Goal: Entertainment & Leisure: Browse casually

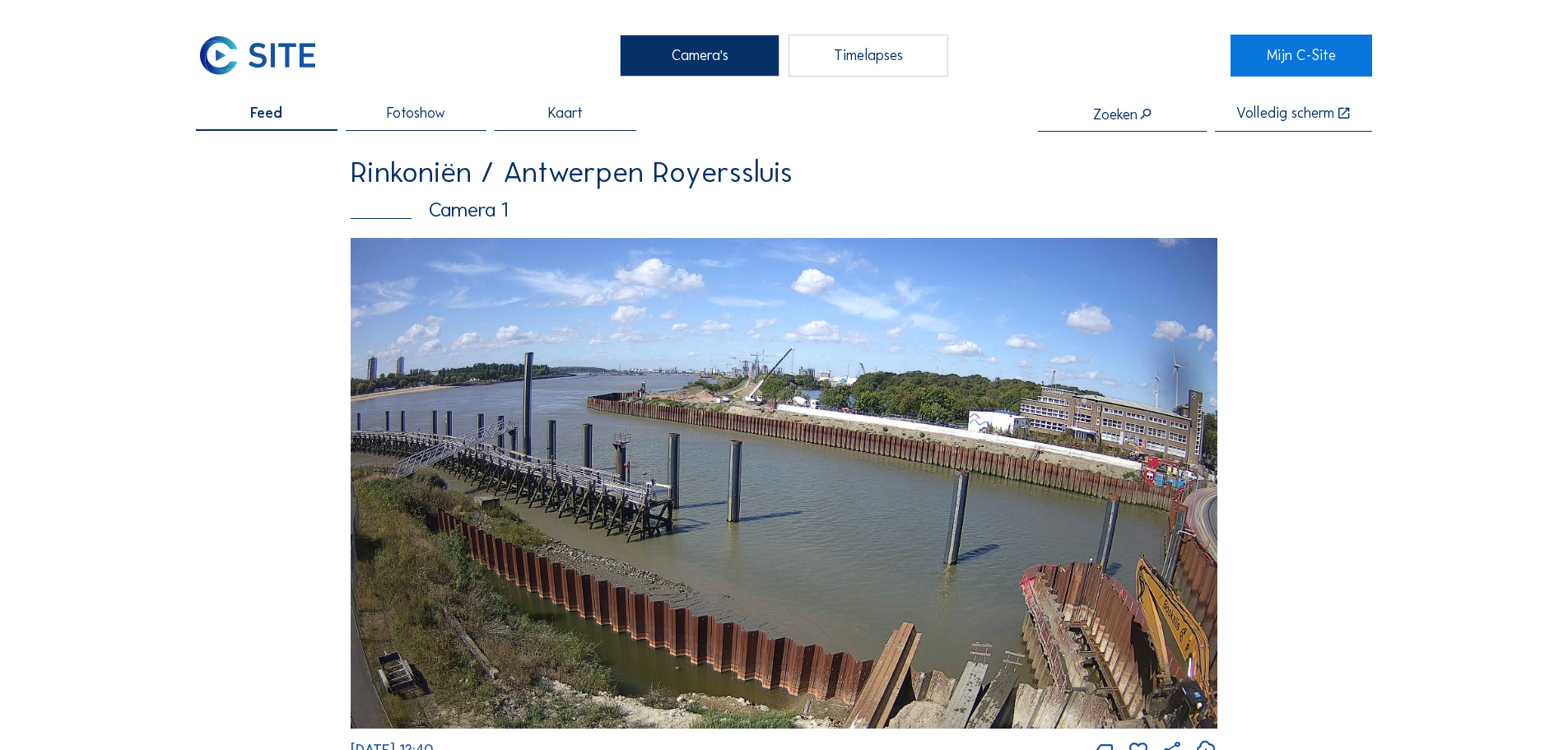
click at [303, 62] on img at bounding box center [257, 55] width 123 height 41
click at [234, 41] on img at bounding box center [257, 55] width 123 height 41
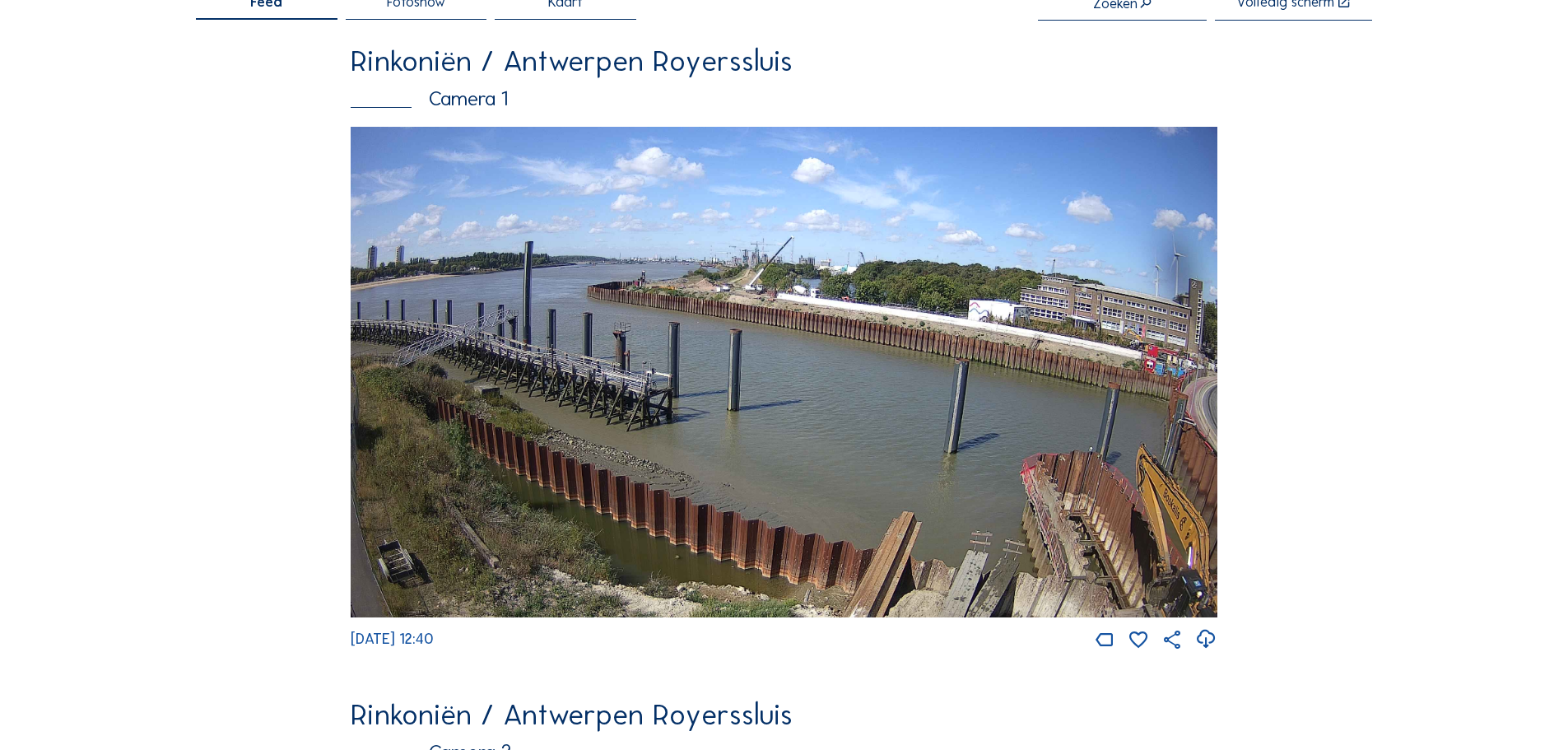
scroll to position [329, 0]
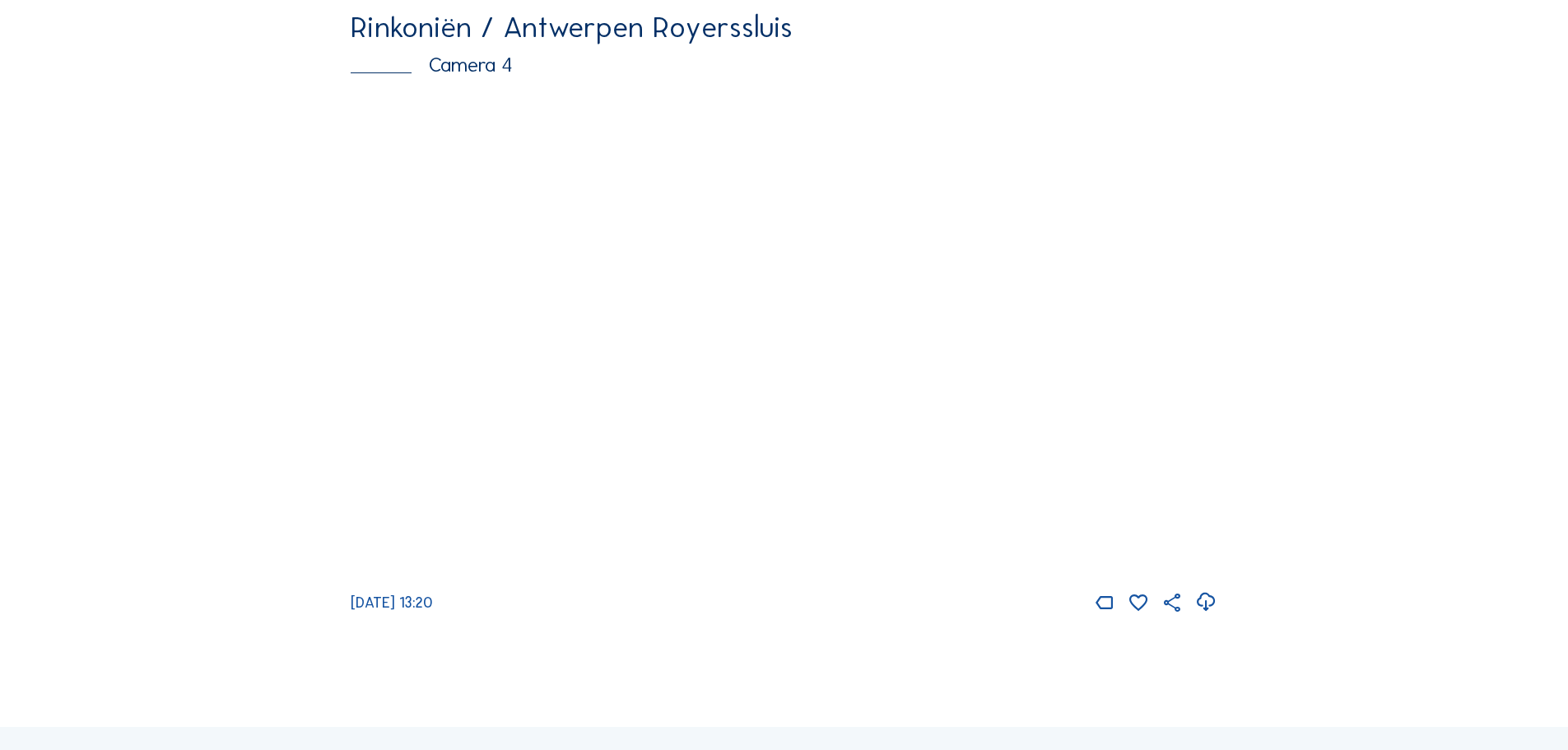
scroll to position [2798, 0]
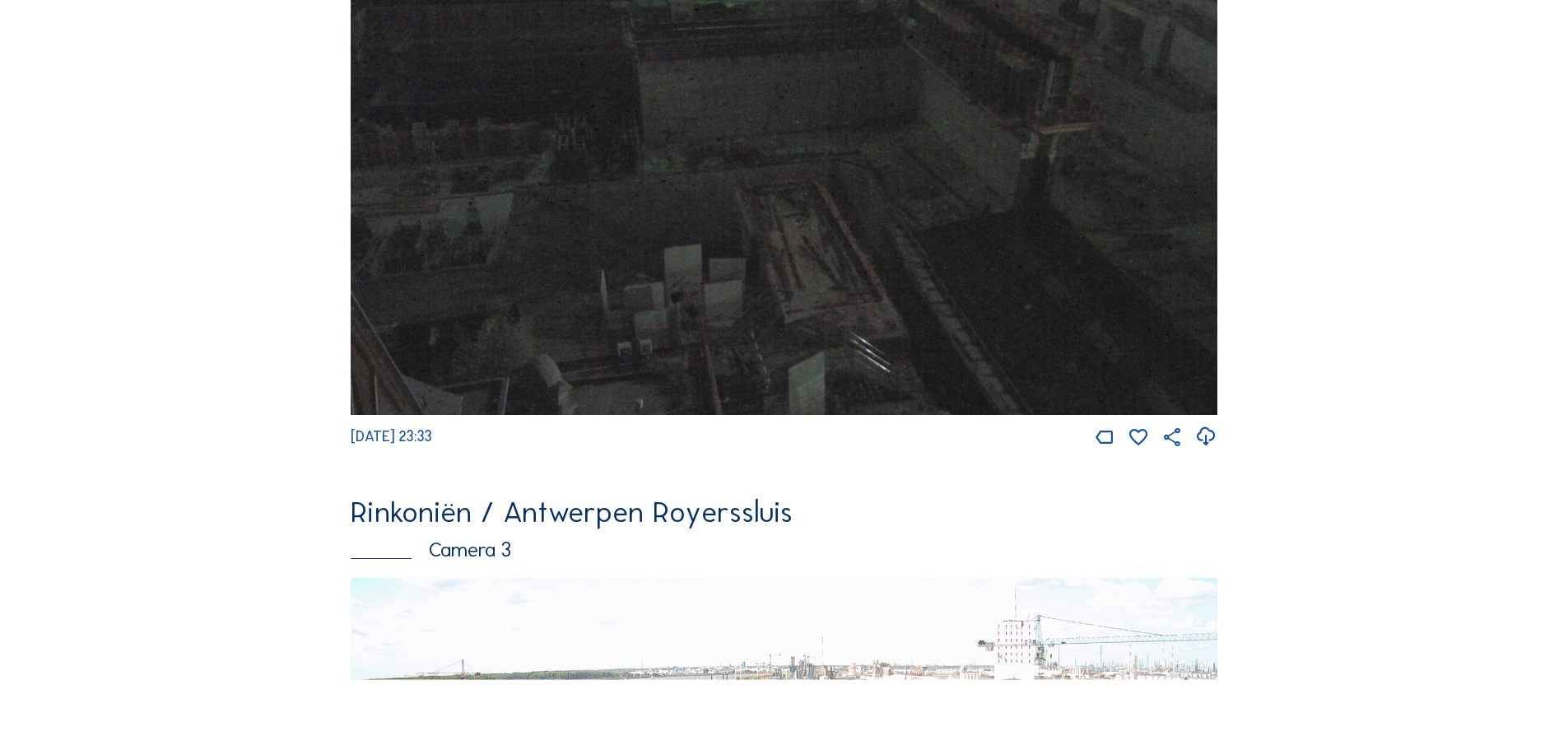
scroll to position [1811, 0]
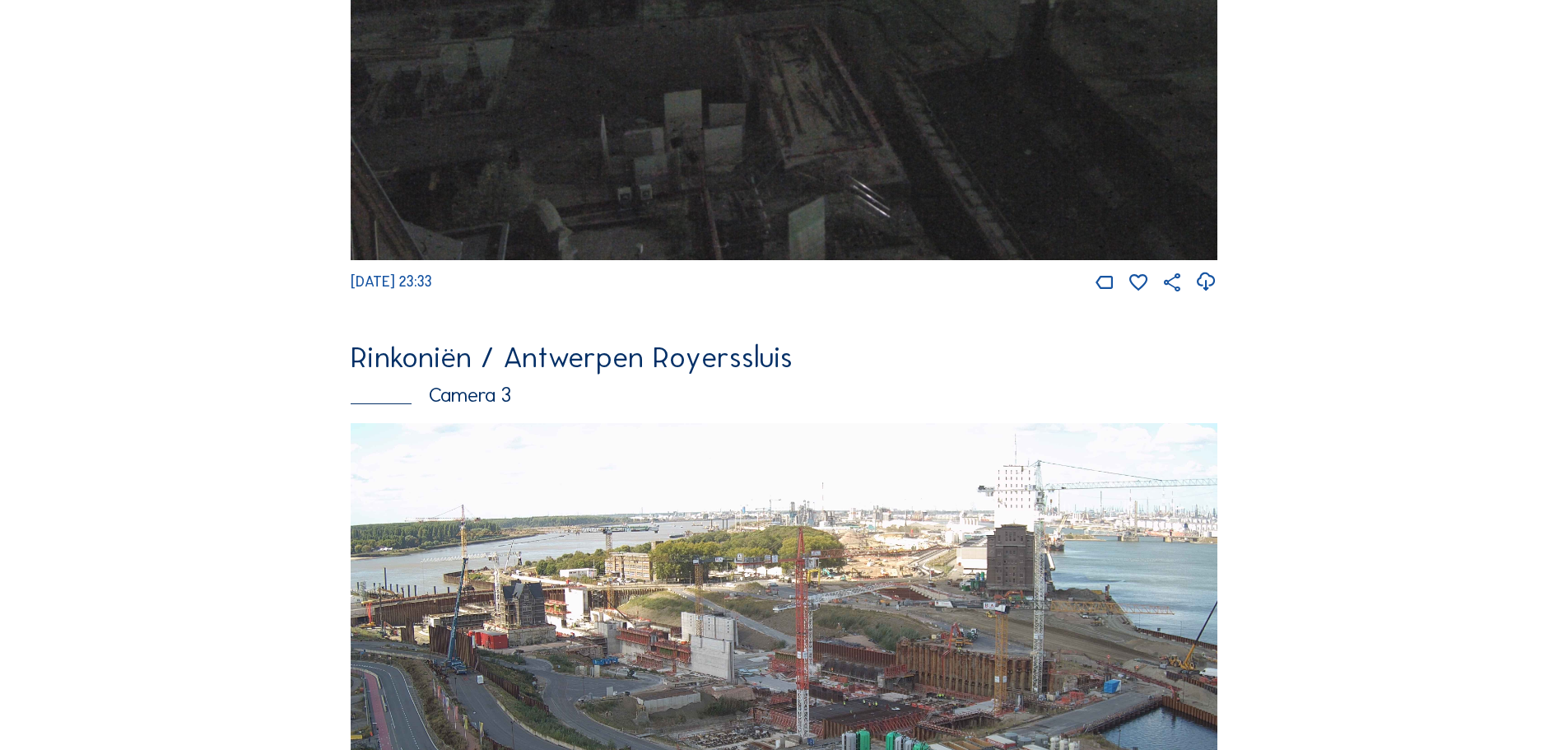
drag, startPoint x: 1418, startPoint y: 515, endPoint x: 1237, endPoint y: 547, distance: 183.8
click at [1237, 547] on div "Camera's Timelapses Mijn C-Site Feed Fotoshow Kaart Zoeken Volledig scherm Rink…" at bounding box center [784, 245] width 1568 height 4112
click at [1536, 583] on div "Camera's Timelapses Mijn C-Site Feed Fotoshow Kaart Zoeken Volledig scherm Rink…" at bounding box center [784, 245] width 1568 height 4112
click at [1480, 539] on div "Camera's Timelapses Mijn C-Site Feed Fotoshow Kaart Zoeken Volledig scherm Rink…" at bounding box center [784, 245] width 1568 height 4112
drag, startPoint x: 1529, startPoint y: 645, endPoint x: 1275, endPoint y: 486, distance: 299.7
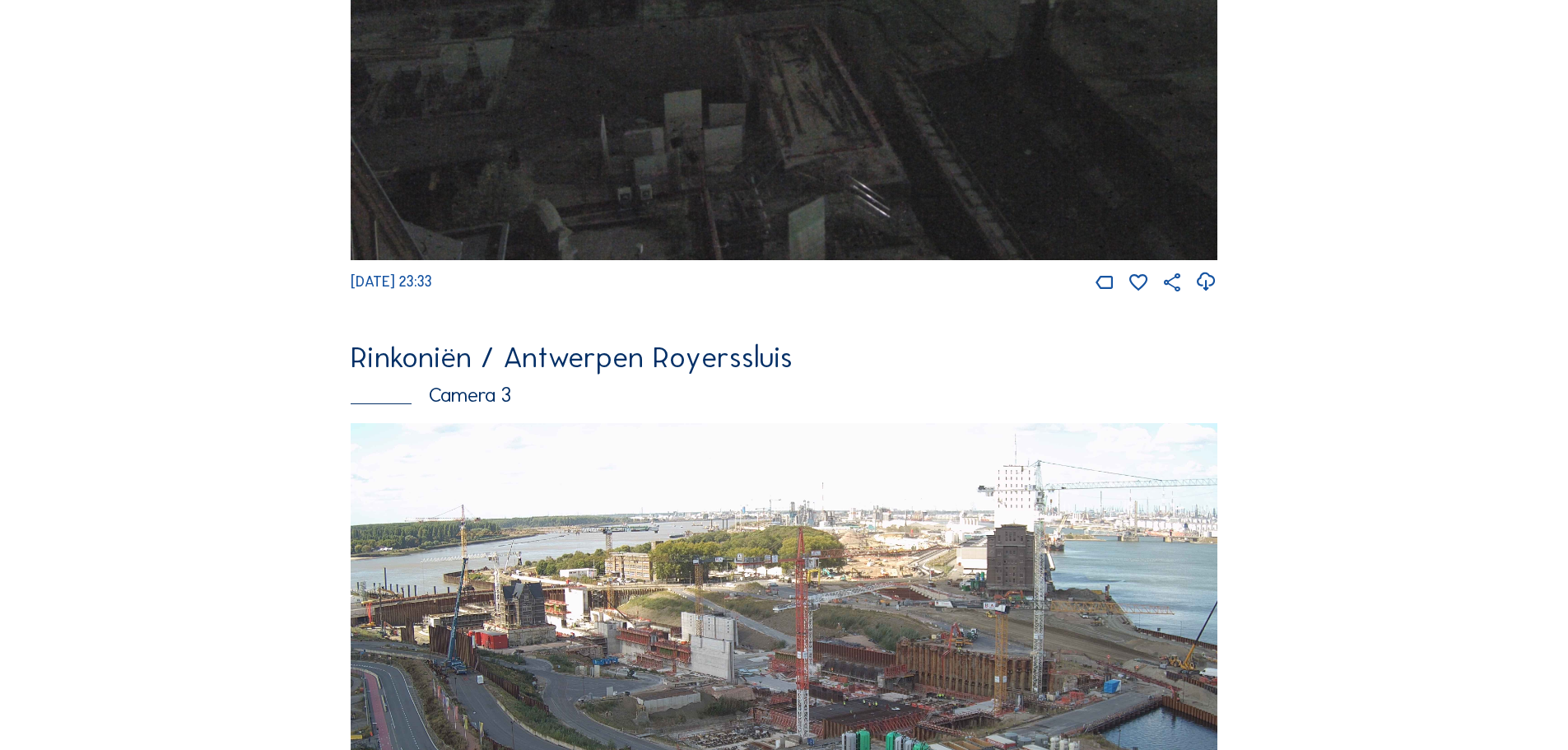
click at [1275, 486] on div "Camera's Timelapses Mijn C-Site Feed Fotoshow Kaart Zoeken Volledig scherm Rink…" at bounding box center [784, 245] width 1568 height 4112
drag, startPoint x: 1145, startPoint y: 429, endPoint x: 1299, endPoint y: 594, distance: 225.7
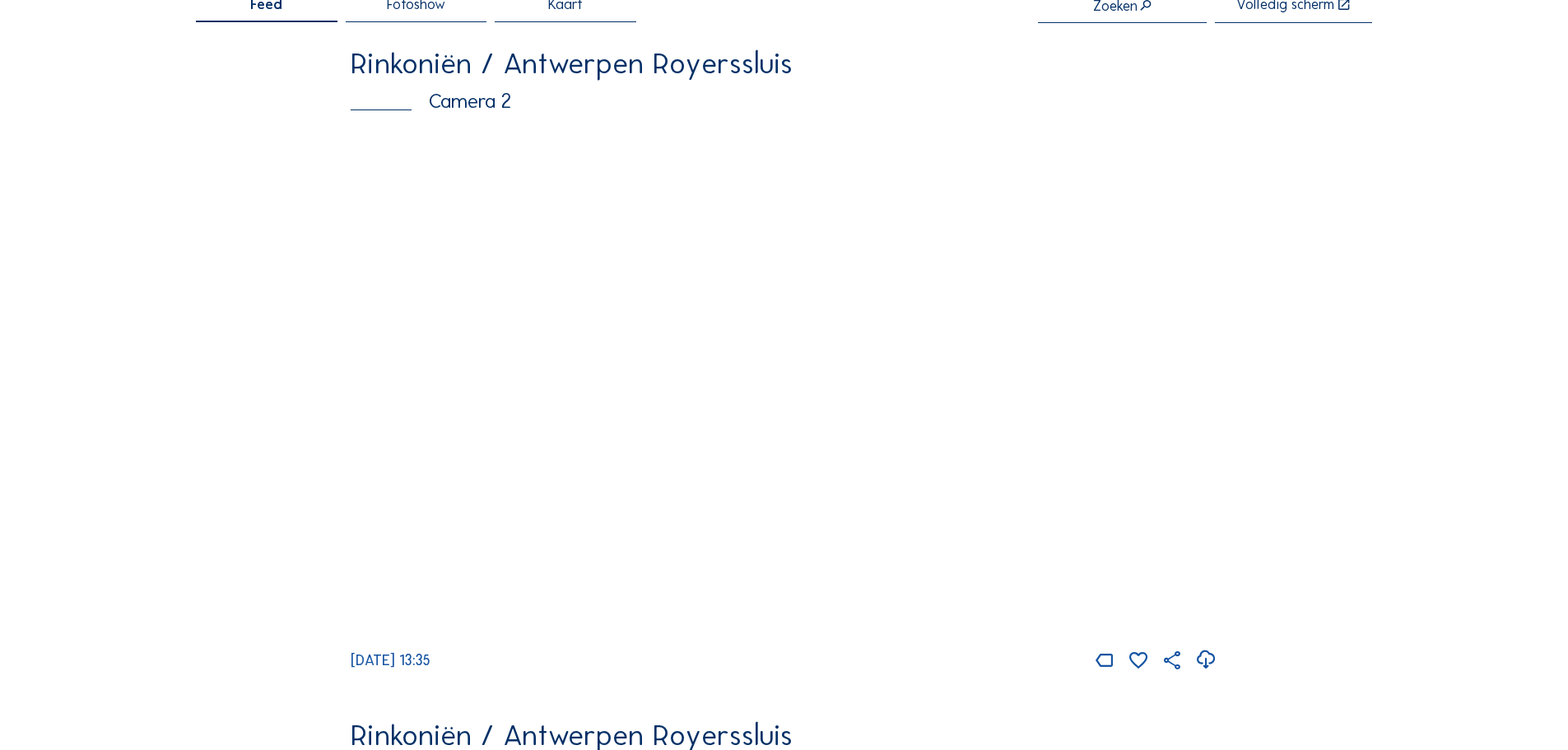
scroll to position [329, 0]
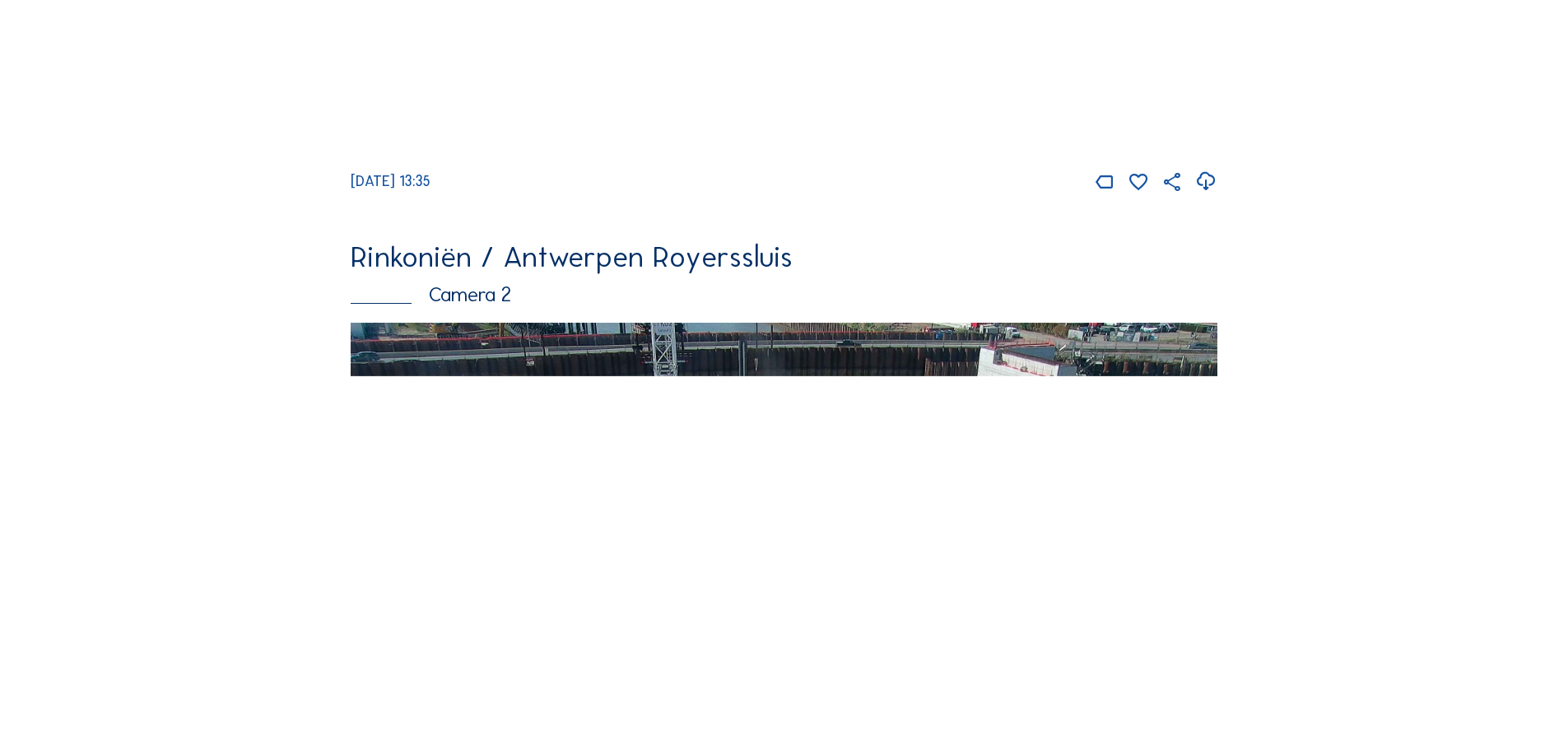
scroll to position [824, 0]
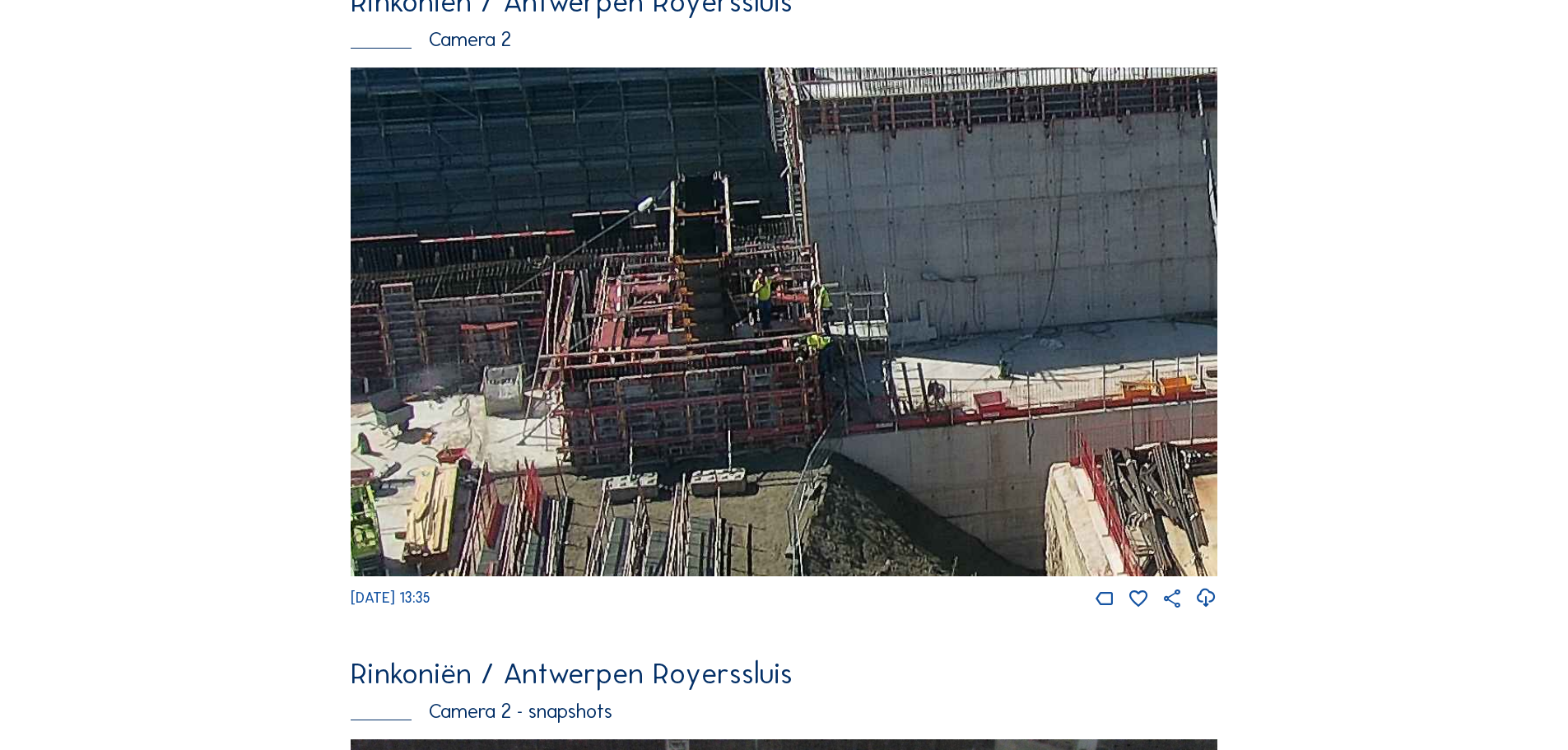
drag, startPoint x: 584, startPoint y: 360, endPoint x: 738, endPoint y: 362, distance: 154.0
click at [738, 362] on img at bounding box center [784, 322] width 866 height 509
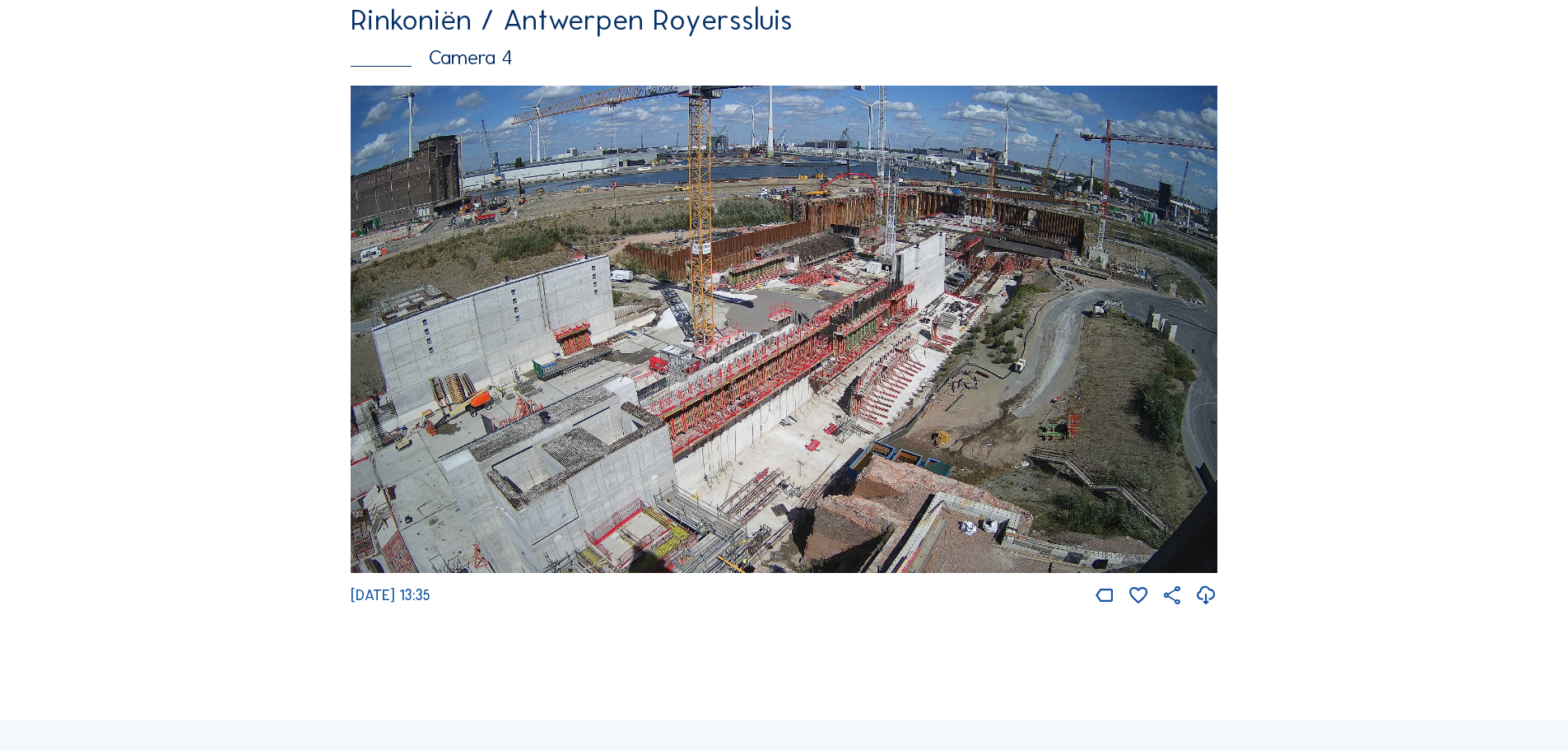
scroll to position [2798, 0]
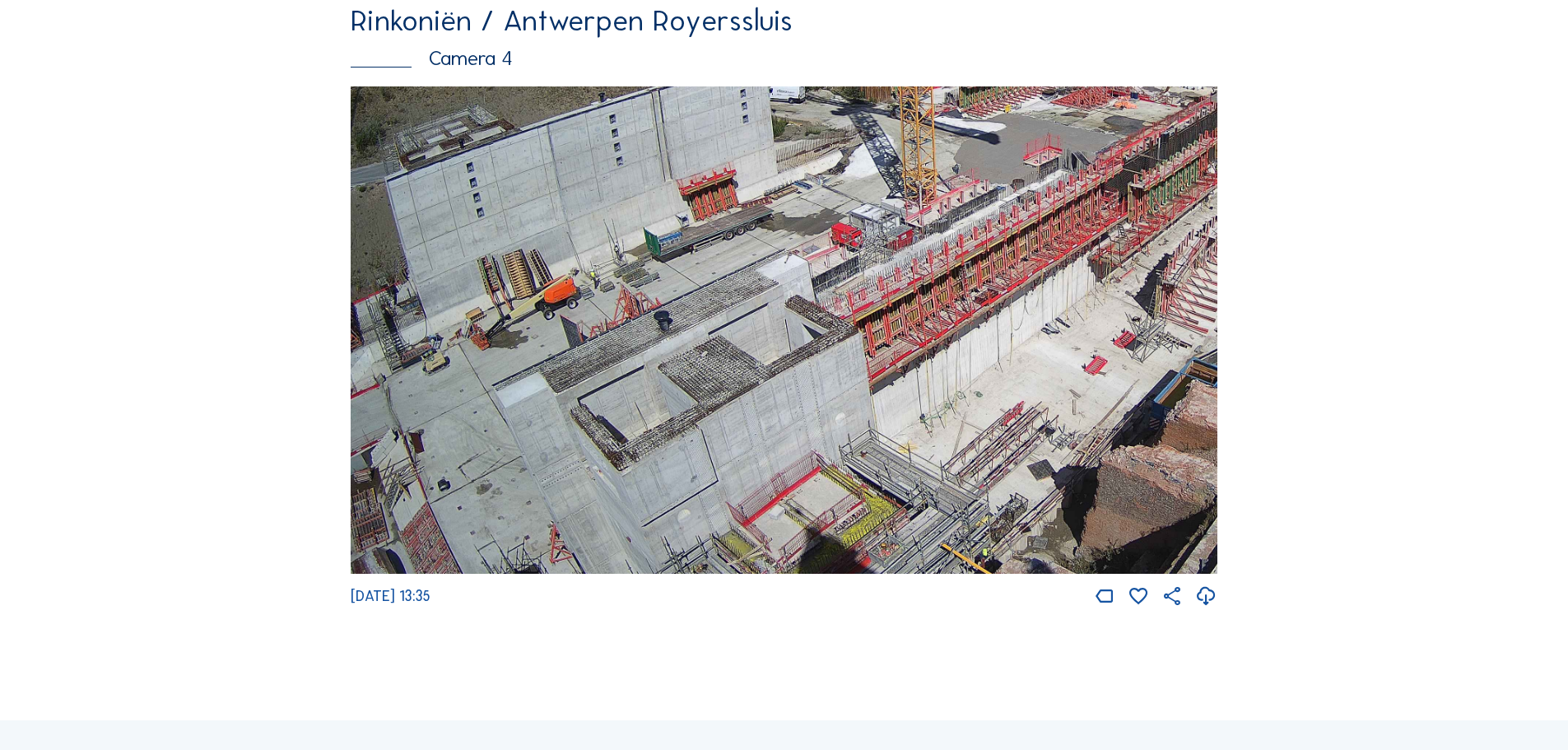
drag, startPoint x: 670, startPoint y: 527, endPoint x: 880, endPoint y: 323, distance: 292.8
click at [879, 324] on img at bounding box center [784, 330] width 866 height 488
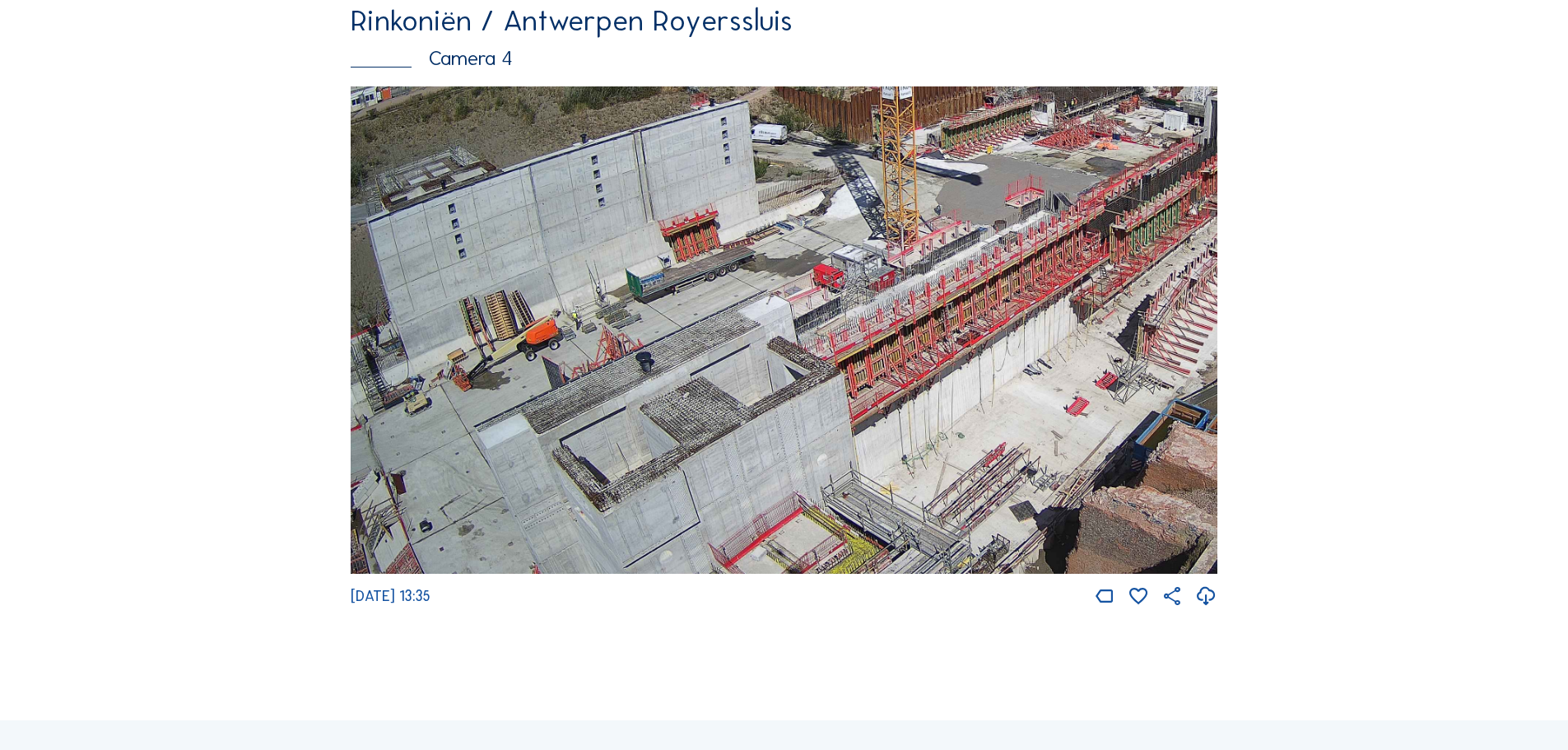
drag, startPoint x: 1061, startPoint y: 279, endPoint x: 1046, endPoint y: 314, distance: 38.1
click at [1046, 314] on img at bounding box center [784, 330] width 866 height 488
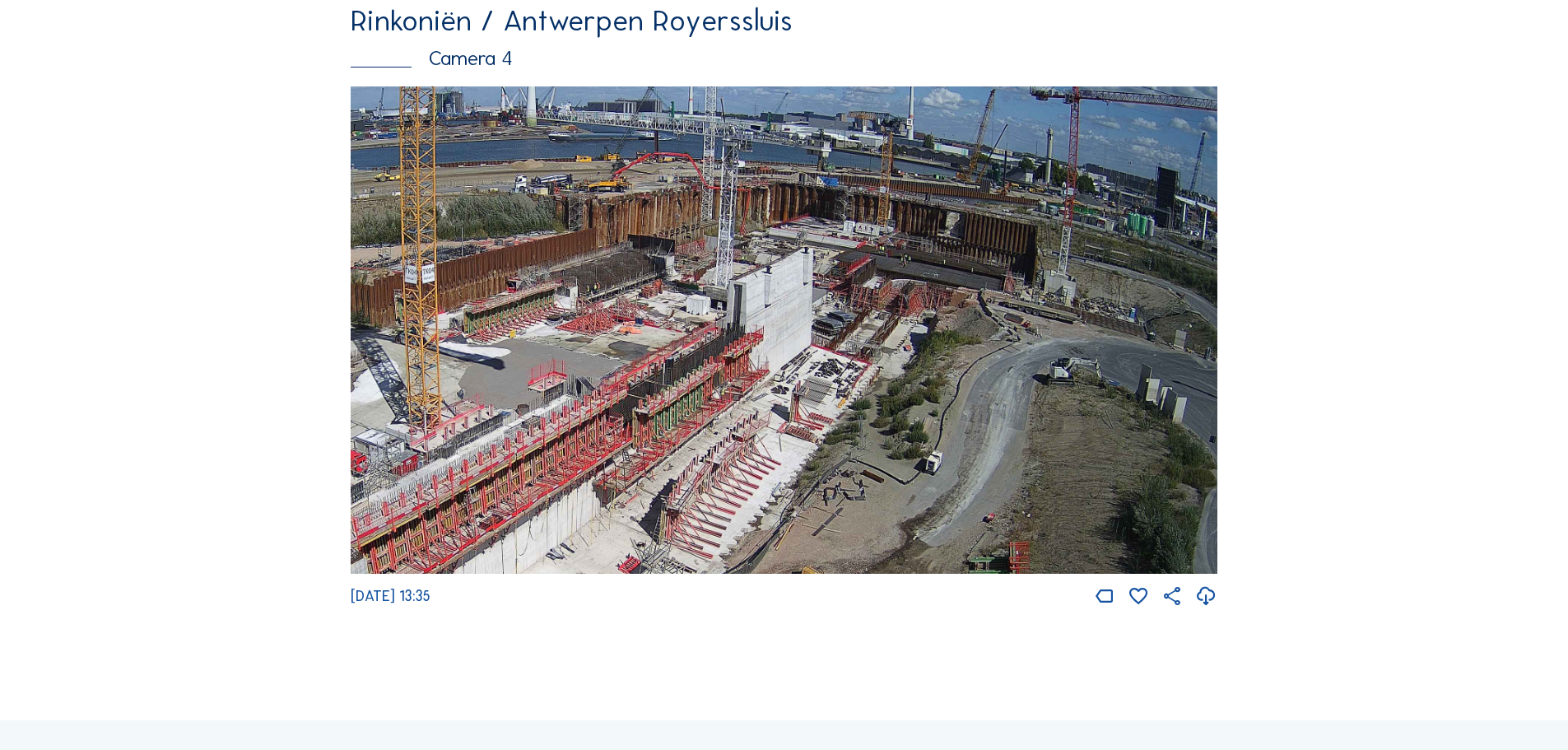
drag, startPoint x: 1013, startPoint y: 257, endPoint x: 536, endPoint y: 441, distance: 511.3
click at [536, 441] on img at bounding box center [784, 330] width 866 height 488
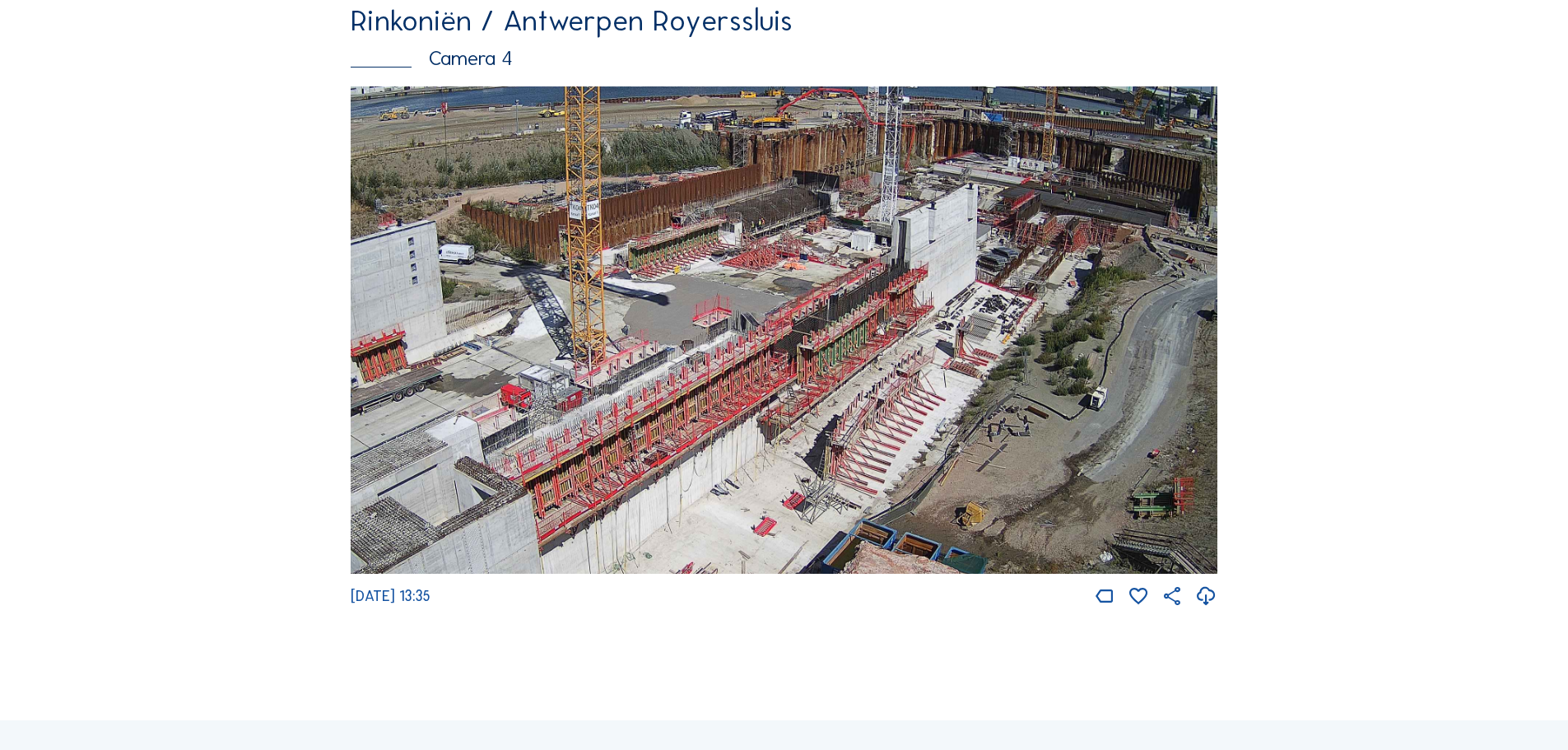
drag, startPoint x: 788, startPoint y: 460, endPoint x: 953, endPoint y: 396, distance: 177.0
click at [953, 396] on img at bounding box center [784, 330] width 866 height 488
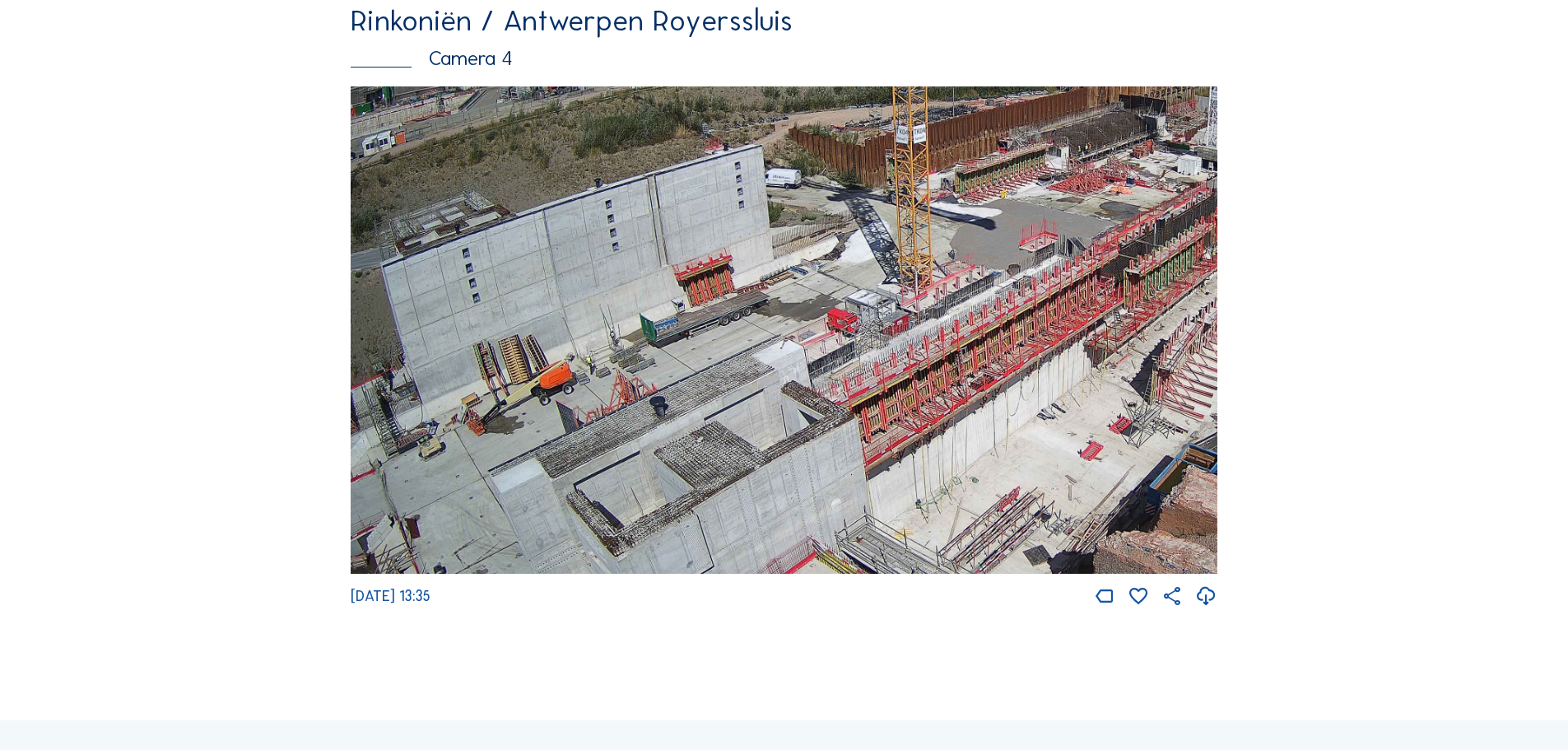
drag, startPoint x: 669, startPoint y: 461, endPoint x: 1001, endPoint y: 385, distance: 340.6
click at [1001, 385] on img at bounding box center [784, 330] width 866 height 488
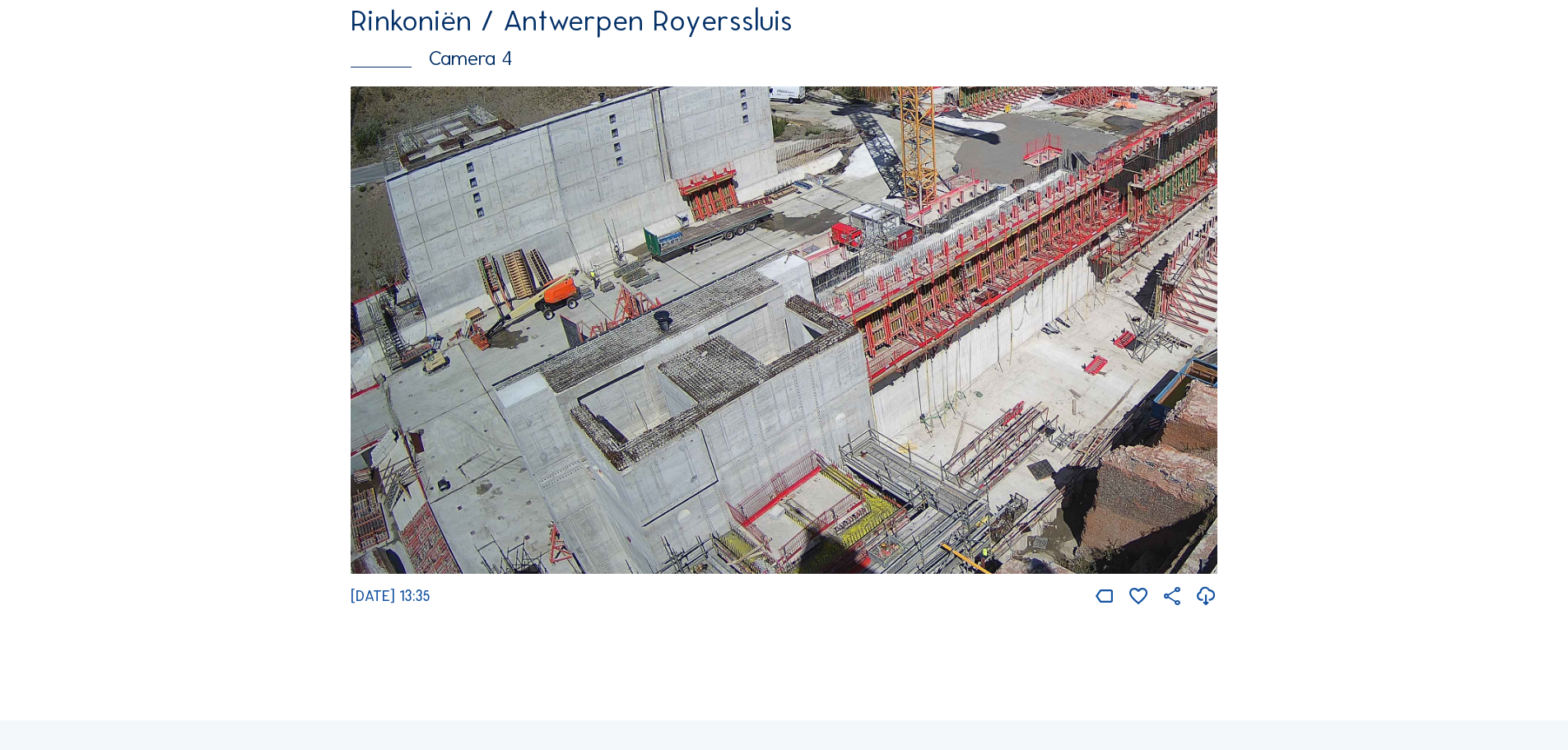
drag, startPoint x: 710, startPoint y: 469, endPoint x: 961, endPoint y: 325, distance: 289.4
click at [961, 325] on img at bounding box center [784, 330] width 866 height 488
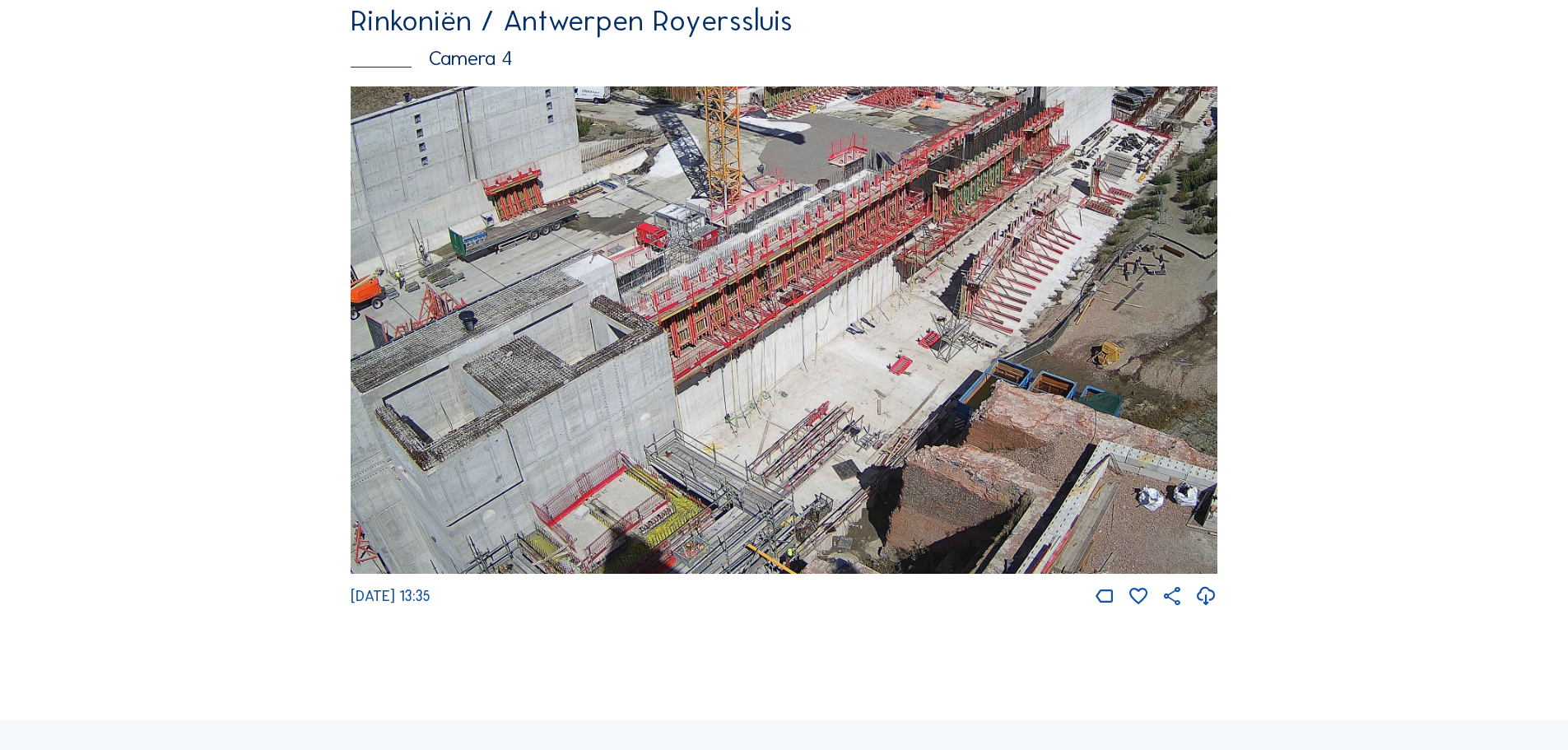
drag, startPoint x: 959, startPoint y: 414, endPoint x: 764, endPoint y: 292, distance: 230.0
click at [764, 292] on img at bounding box center [784, 330] width 866 height 488
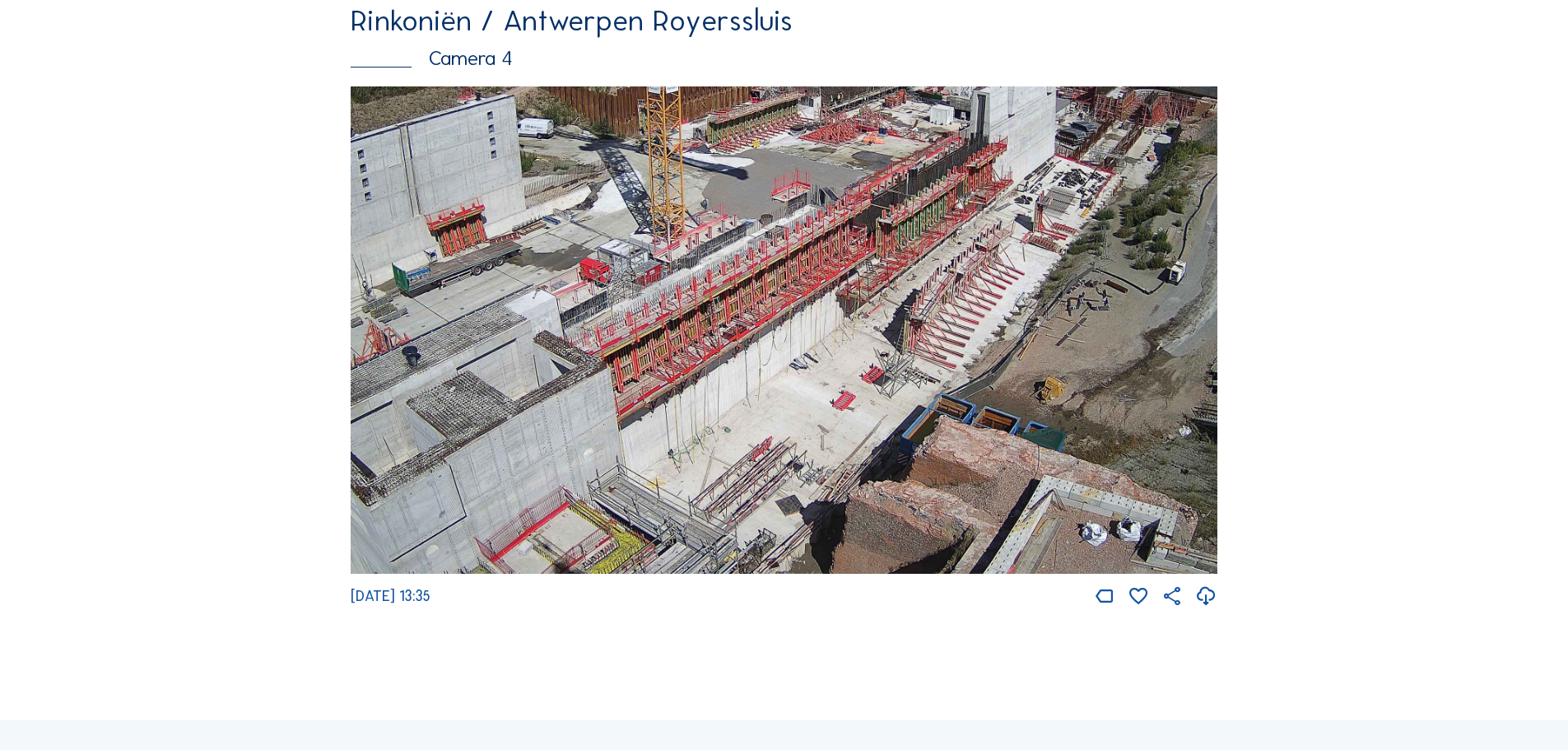
drag, startPoint x: 1125, startPoint y: 381, endPoint x: 1069, endPoint y: 417, distance: 66.6
click at [1069, 417] on img at bounding box center [784, 330] width 866 height 488
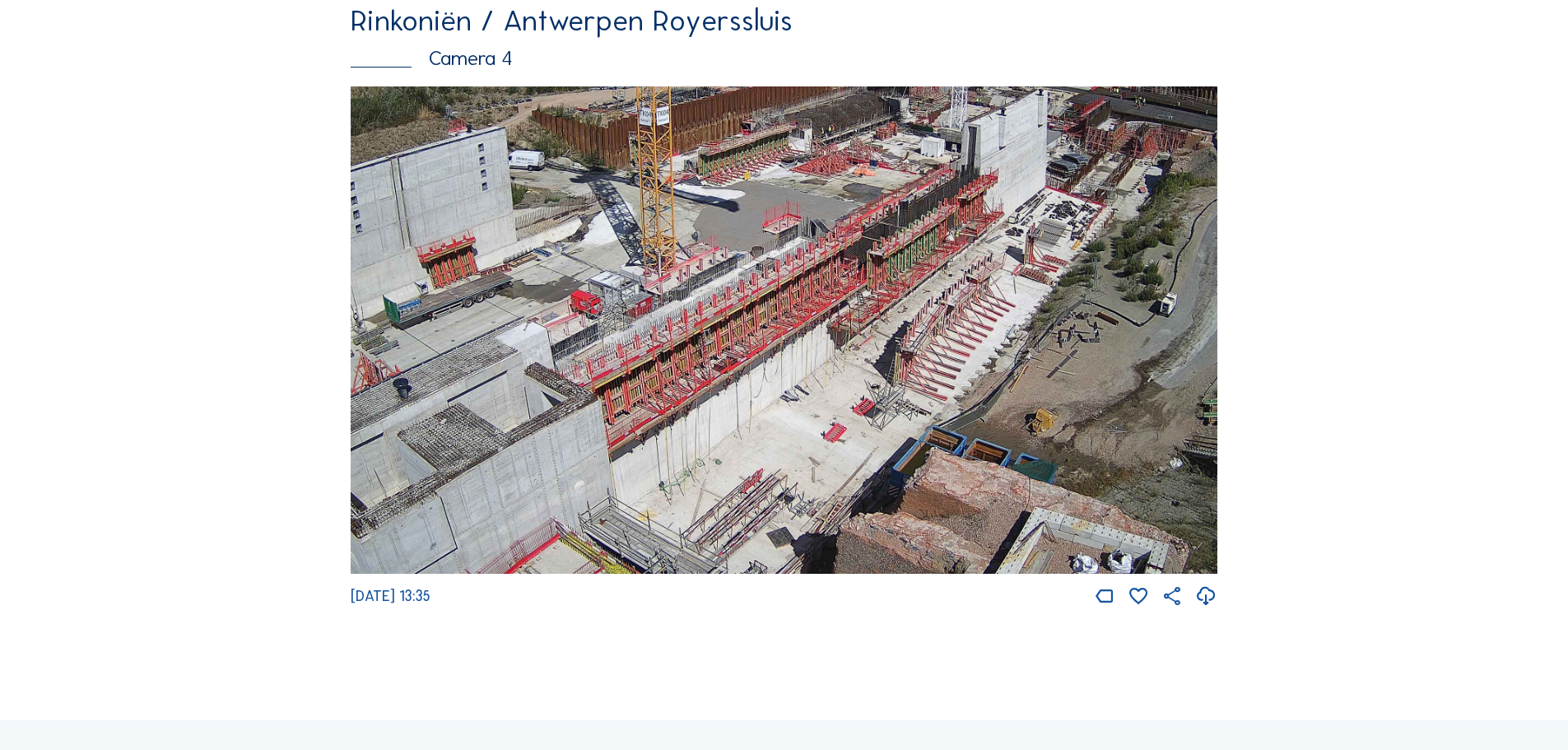
drag, startPoint x: 1000, startPoint y: 287, endPoint x: 991, endPoint y: 319, distance: 33.2
click at [991, 319] on img at bounding box center [784, 330] width 866 height 488
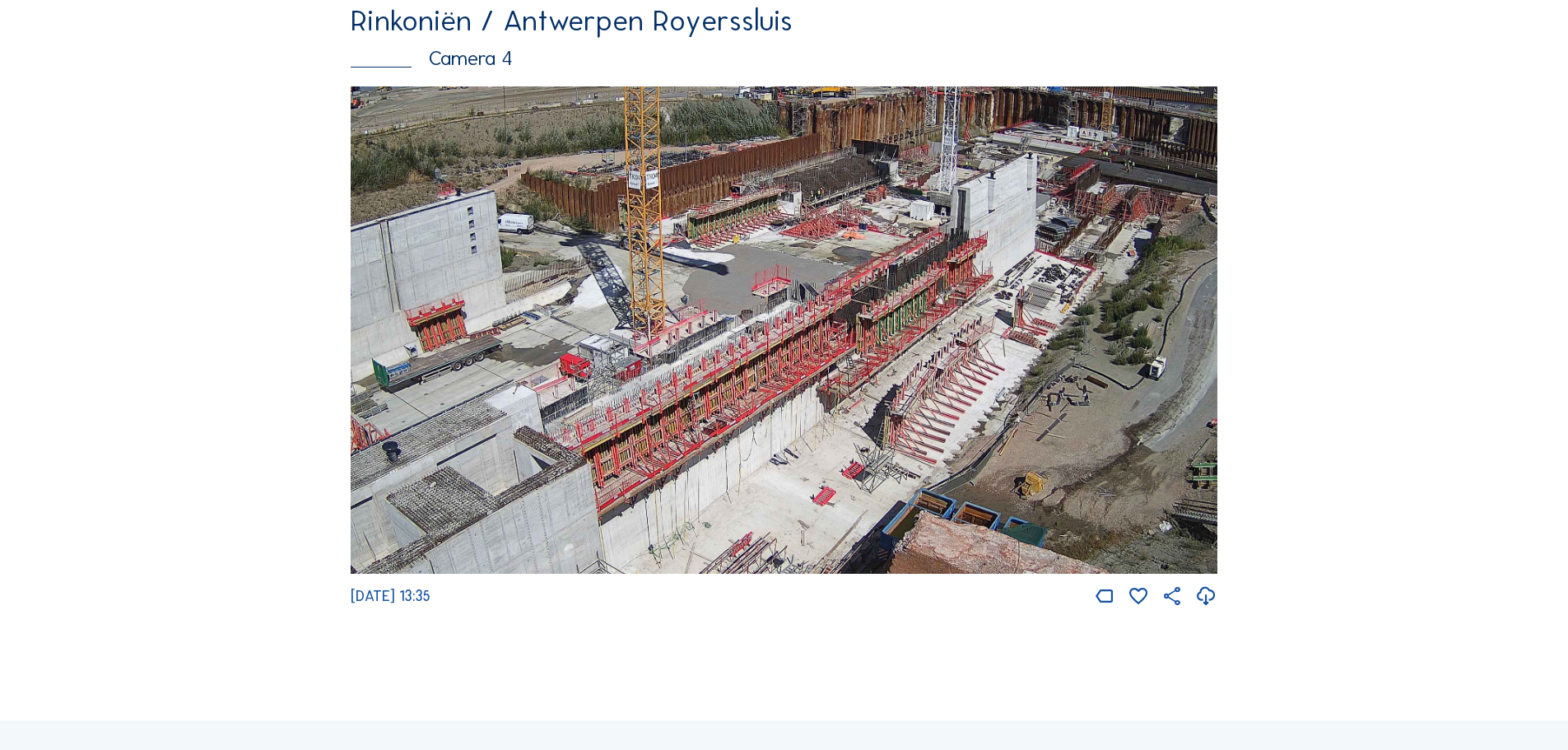
drag, startPoint x: 1125, startPoint y: 180, endPoint x: 1114, endPoint y: 243, distance: 64.0
click at [1114, 243] on img at bounding box center [784, 330] width 866 height 488
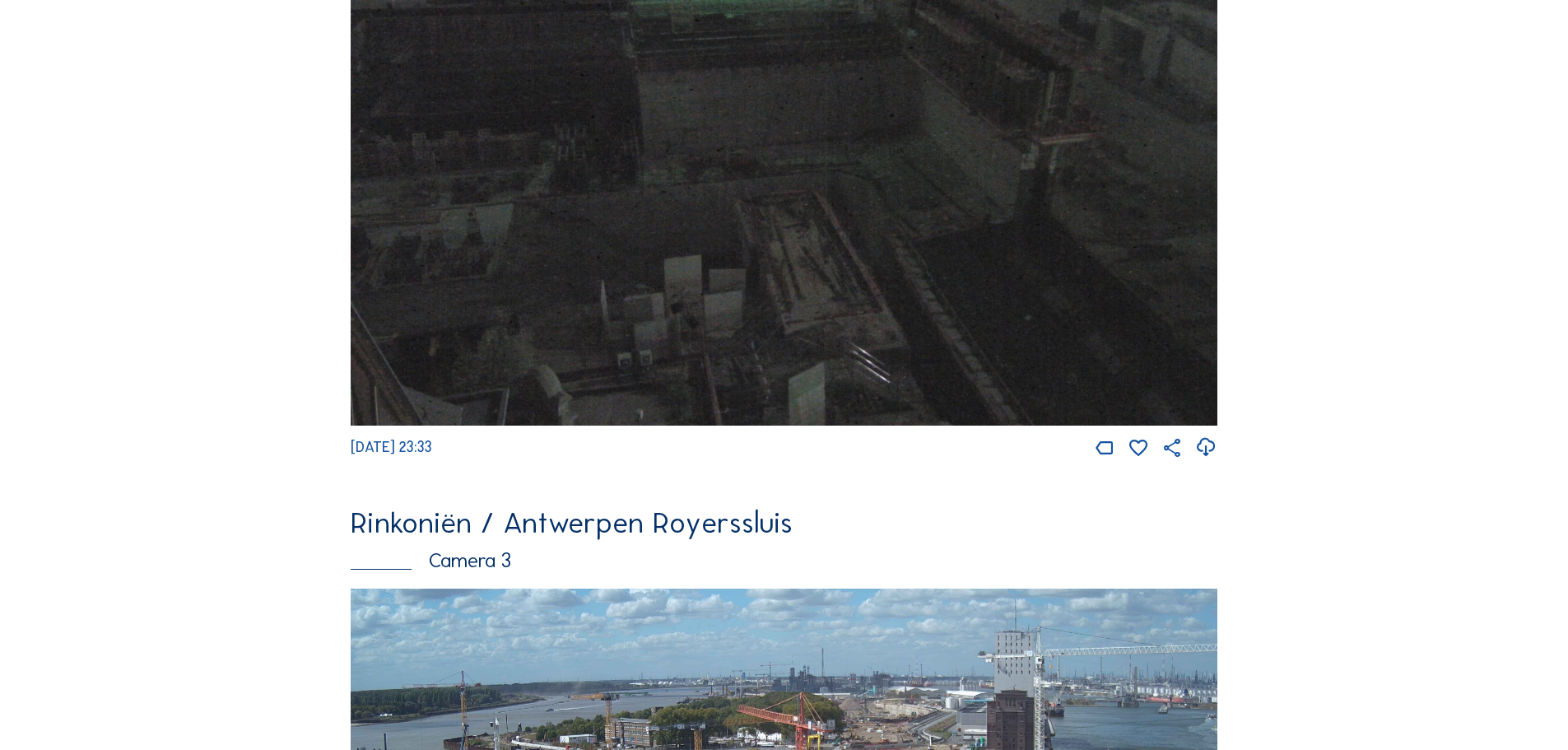
scroll to position [2140, 0]
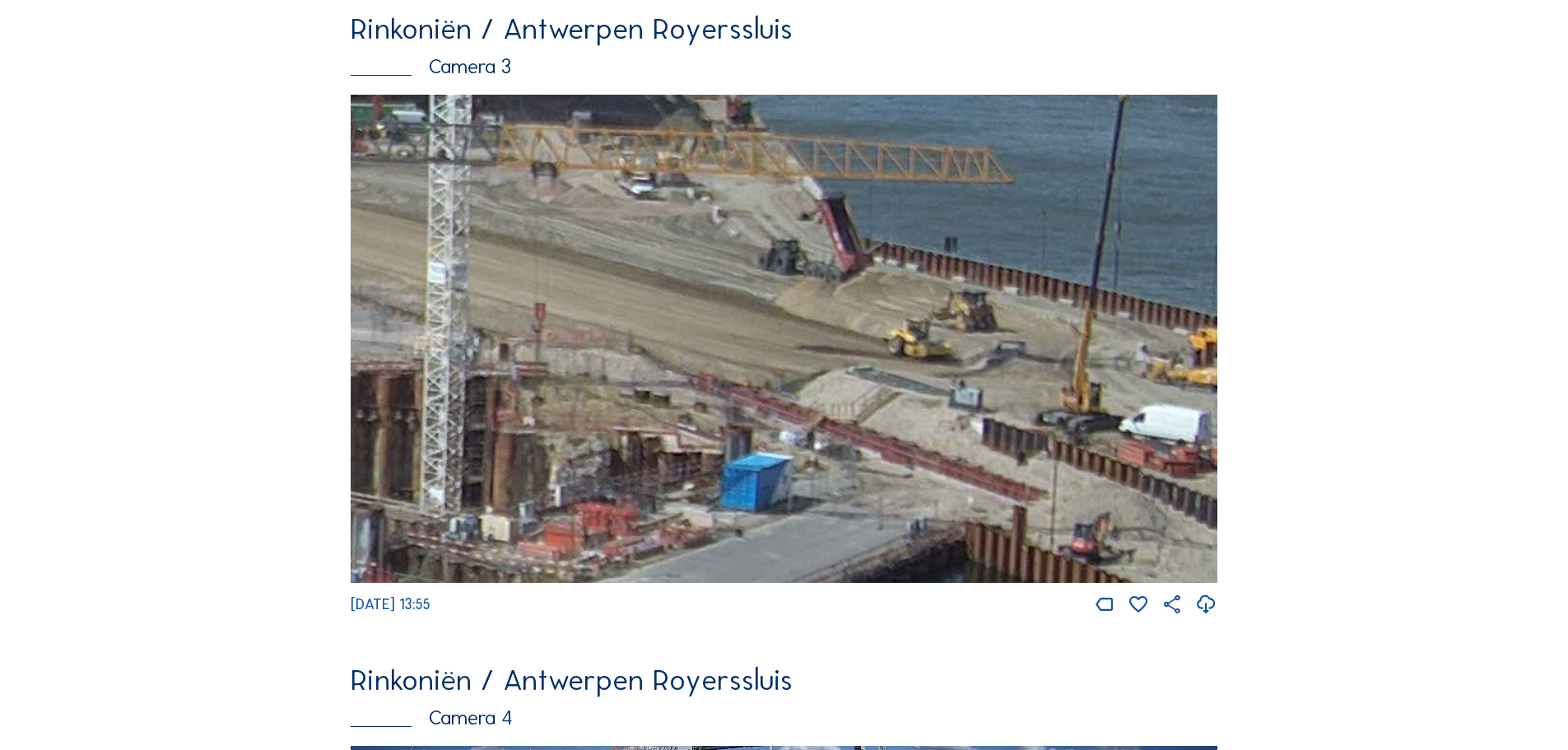
drag, startPoint x: 1088, startPoint y: 417, endPoint x: 751, endPoint y: 385, distance: 338.5
click at [749, 415] on img at bounding box center [784, 339] width 866 height 488
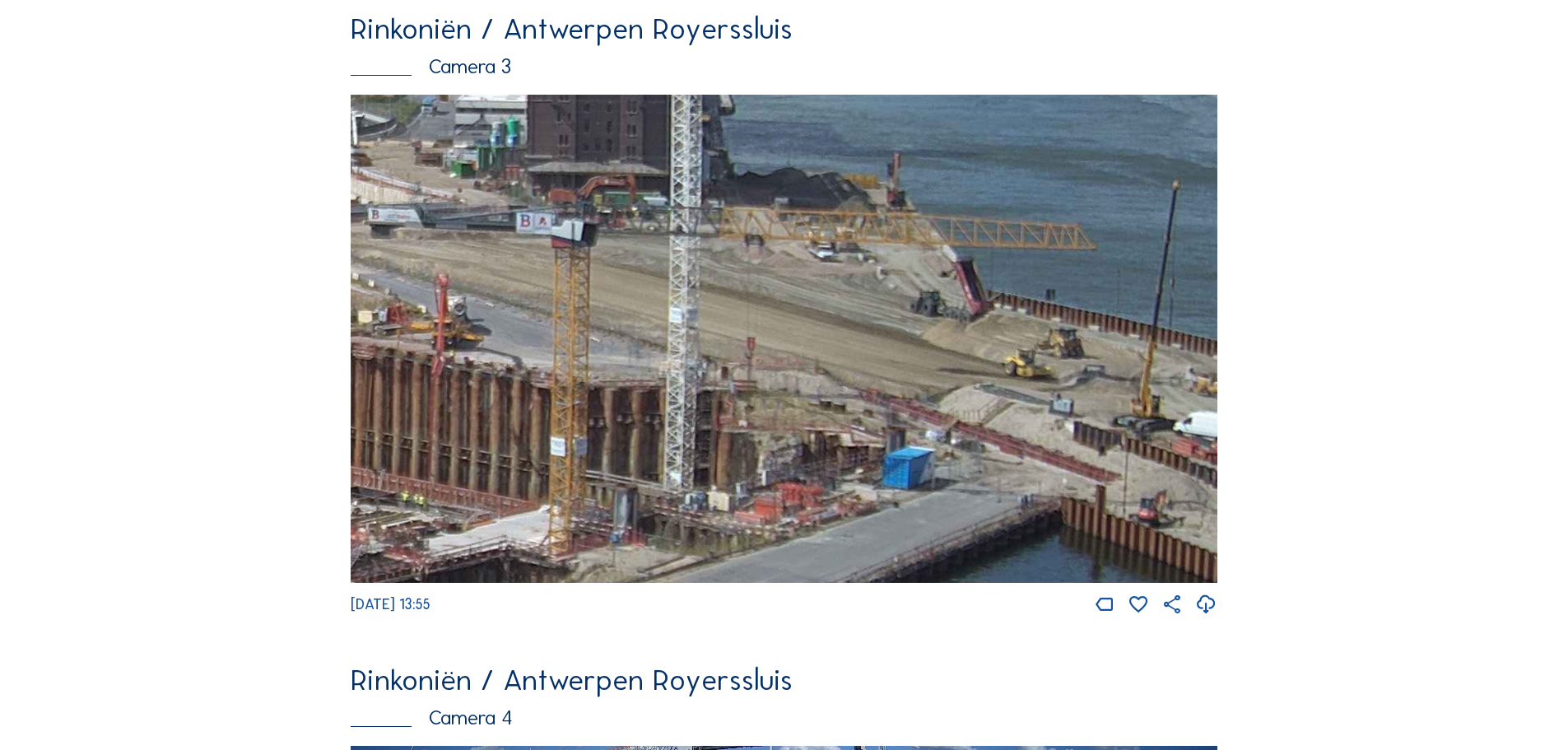
drag, startPoint x: 861, startPoint y: 366, endPoint x: 887, endPoint y: 424, distance: 63.6
click at [887, 424] on img at bounding box center [784, 339] width 866 height 488
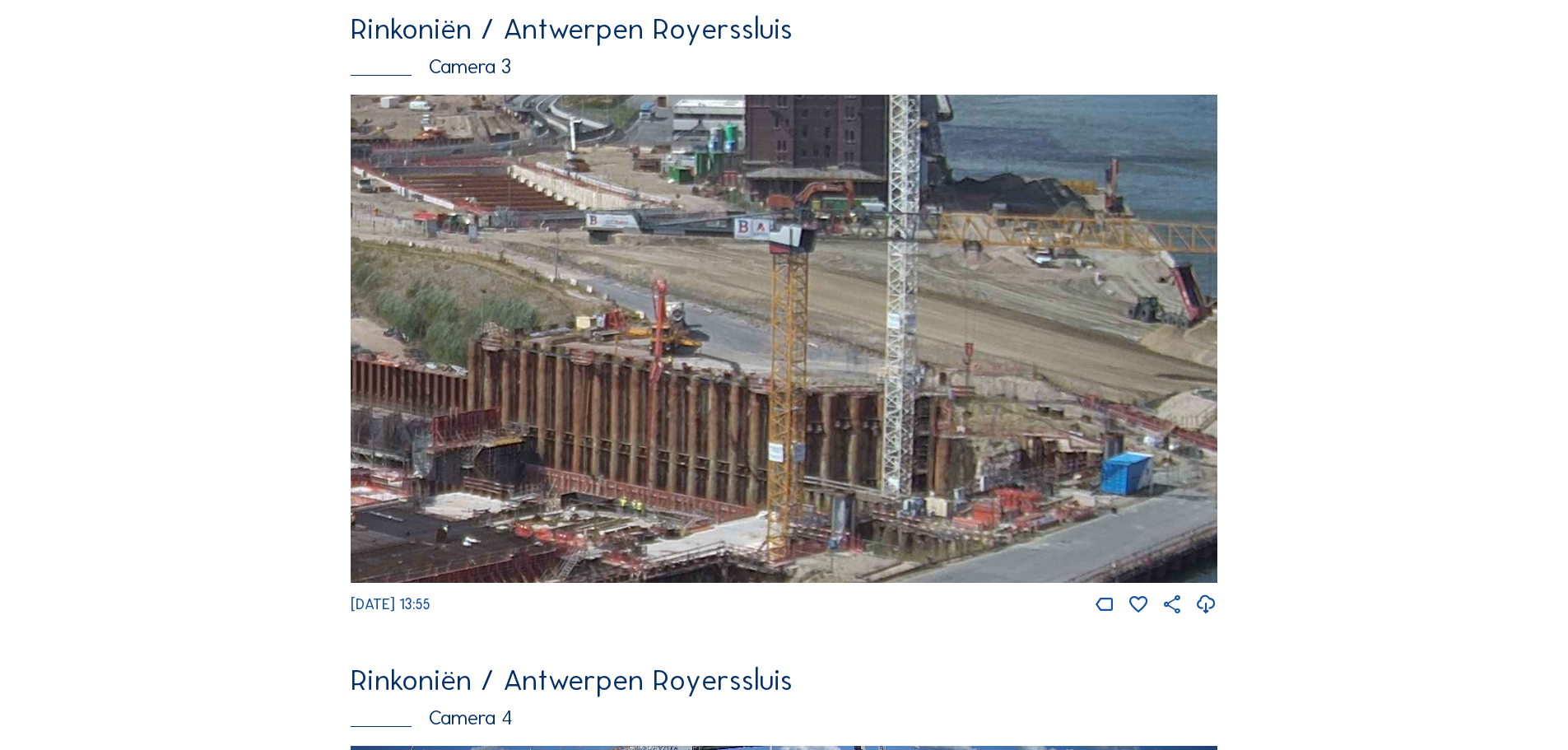
drag, startPoint x: 901, startPoint y: 440, endPoint x: 1002, endPoint y: 409, distance: 105.7
click at [1002, 409] on img at bounding box center [784, 339] width 866 height 488
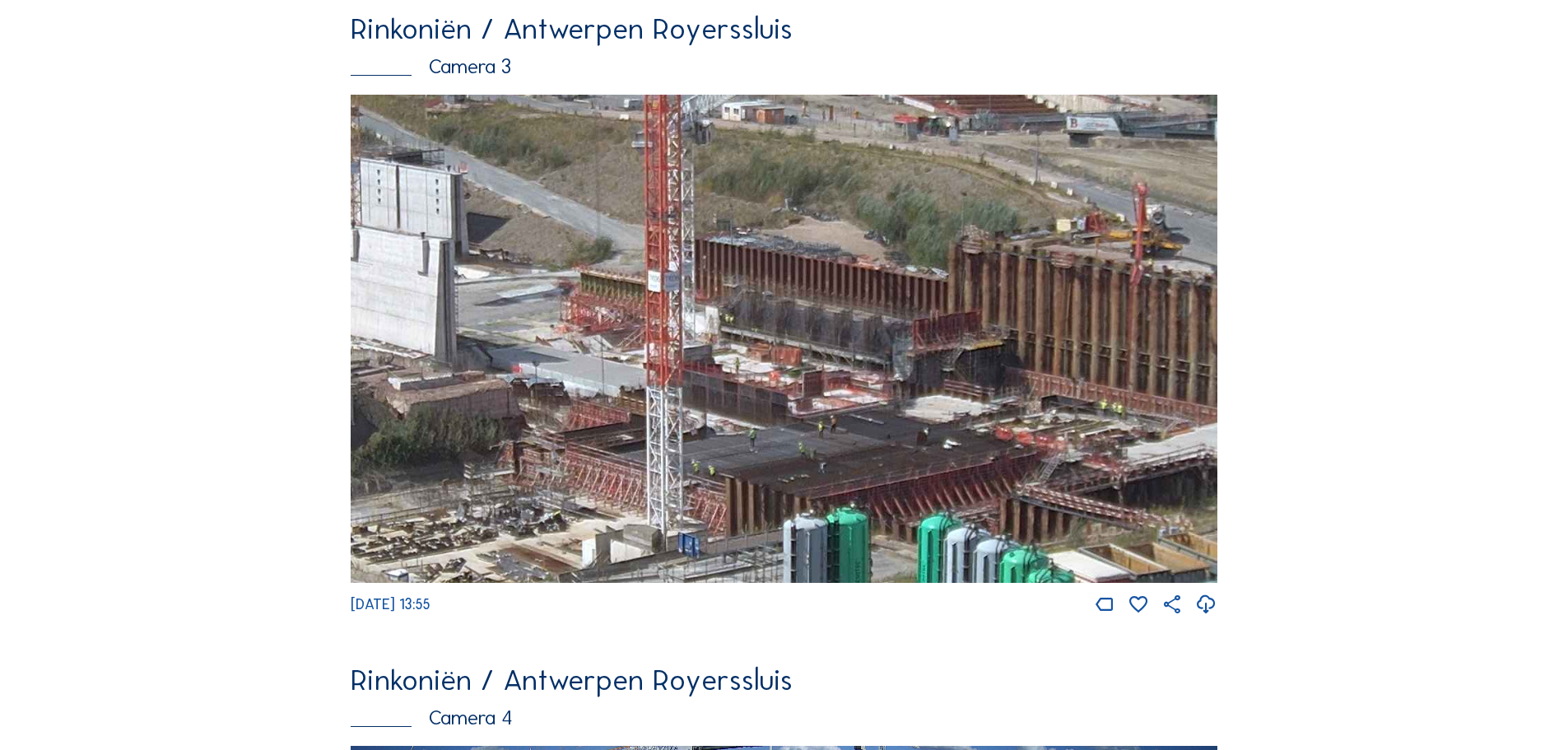
drag, startPoint x: 556, startPoint y: 463, endPoint x: 1033, endPoint y: 374, distance: 485.2
click at [1033, 374] on img at bounding box center [784, 339] width 866 height 488
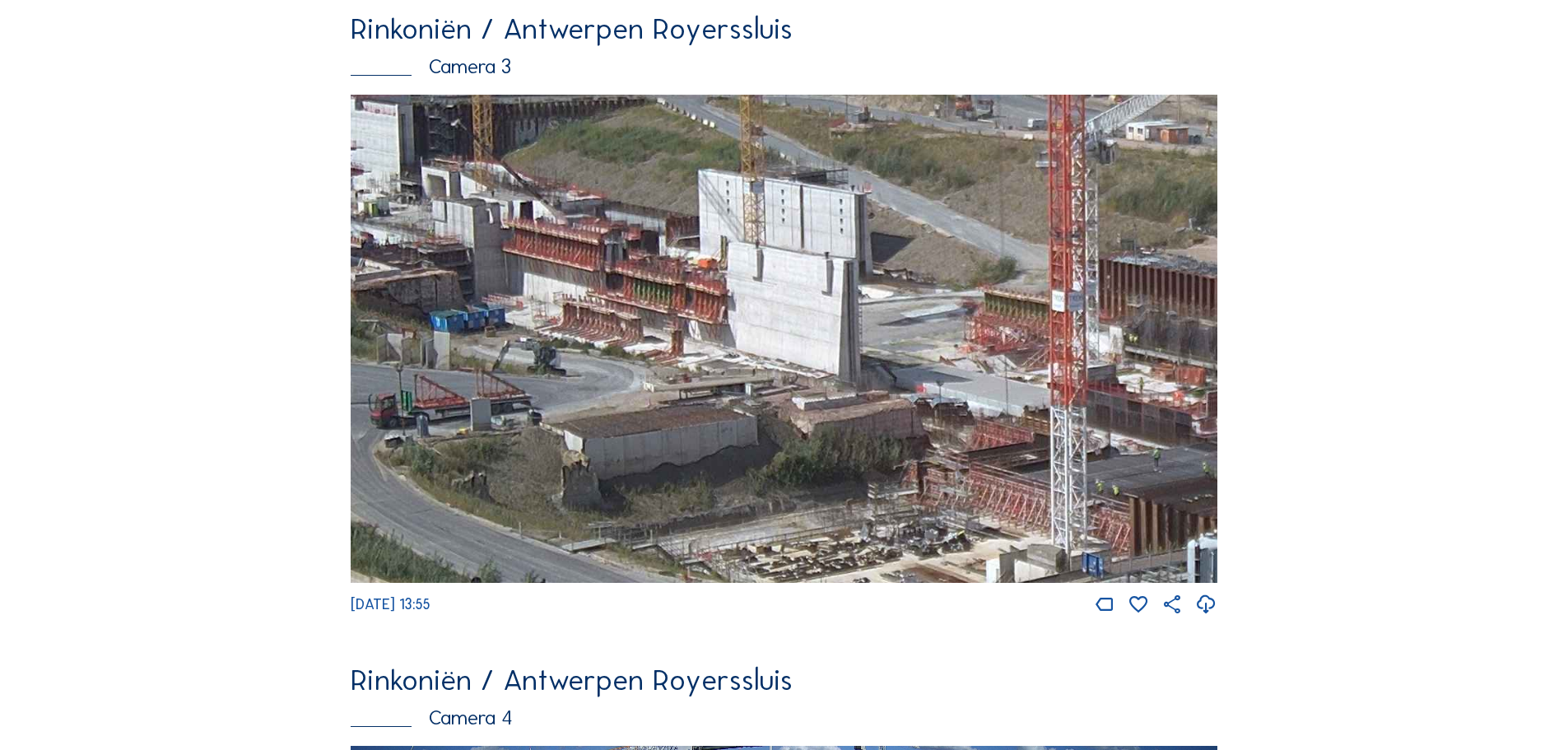
drag, startPoint x: 711, startPoint y: 356, endPoint x: 1080, endPoint y: 352, distance: 369.0
click at [1080, 352] on img at bounding box center [784, 339] width 866 height 488
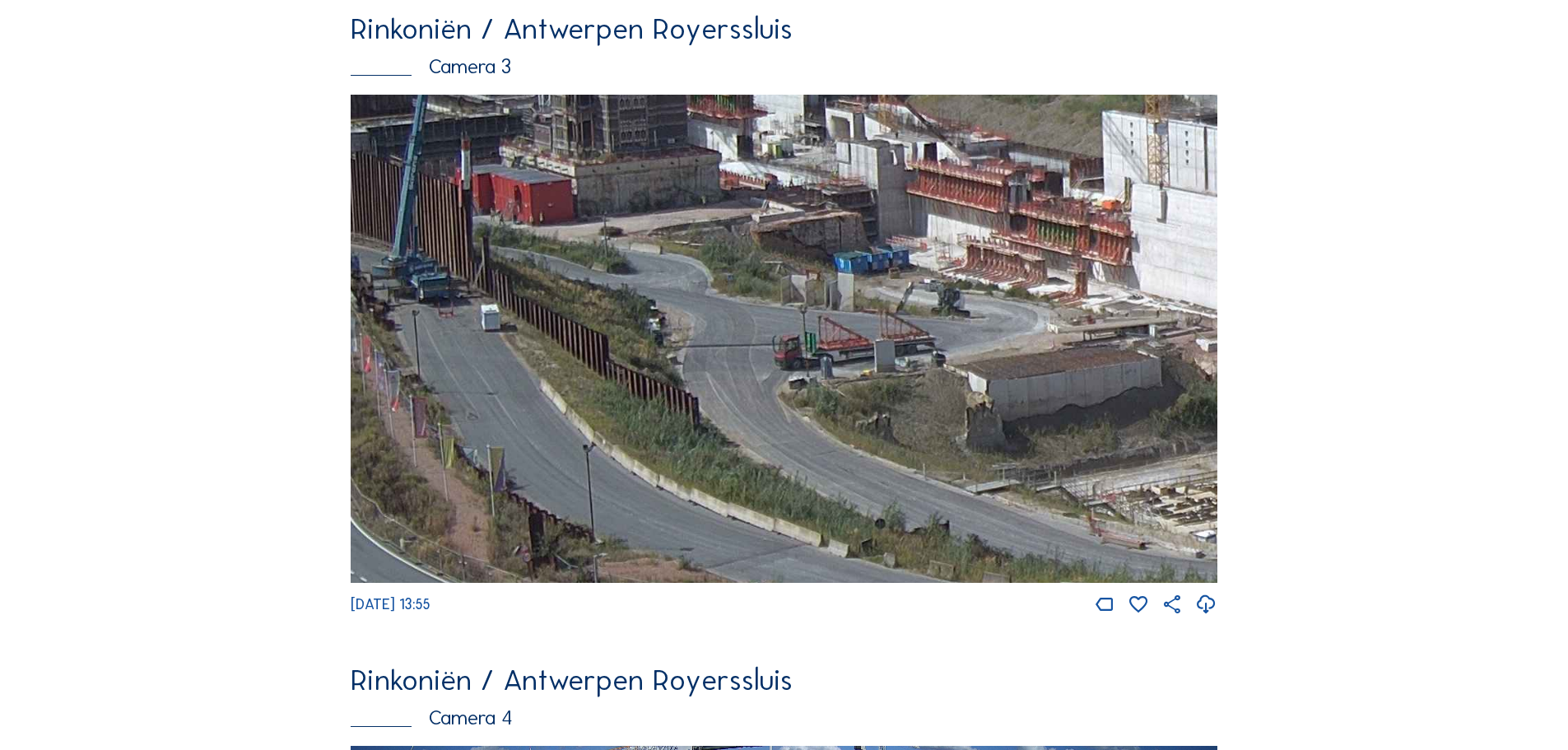
drag, startPoint x: 812, startPoint y: 402, endPoint x: 1178, endPoint y: 386, distance: 366.3
click at [1178, 386] on img at bounding box center [784, 339] width 866 height 488
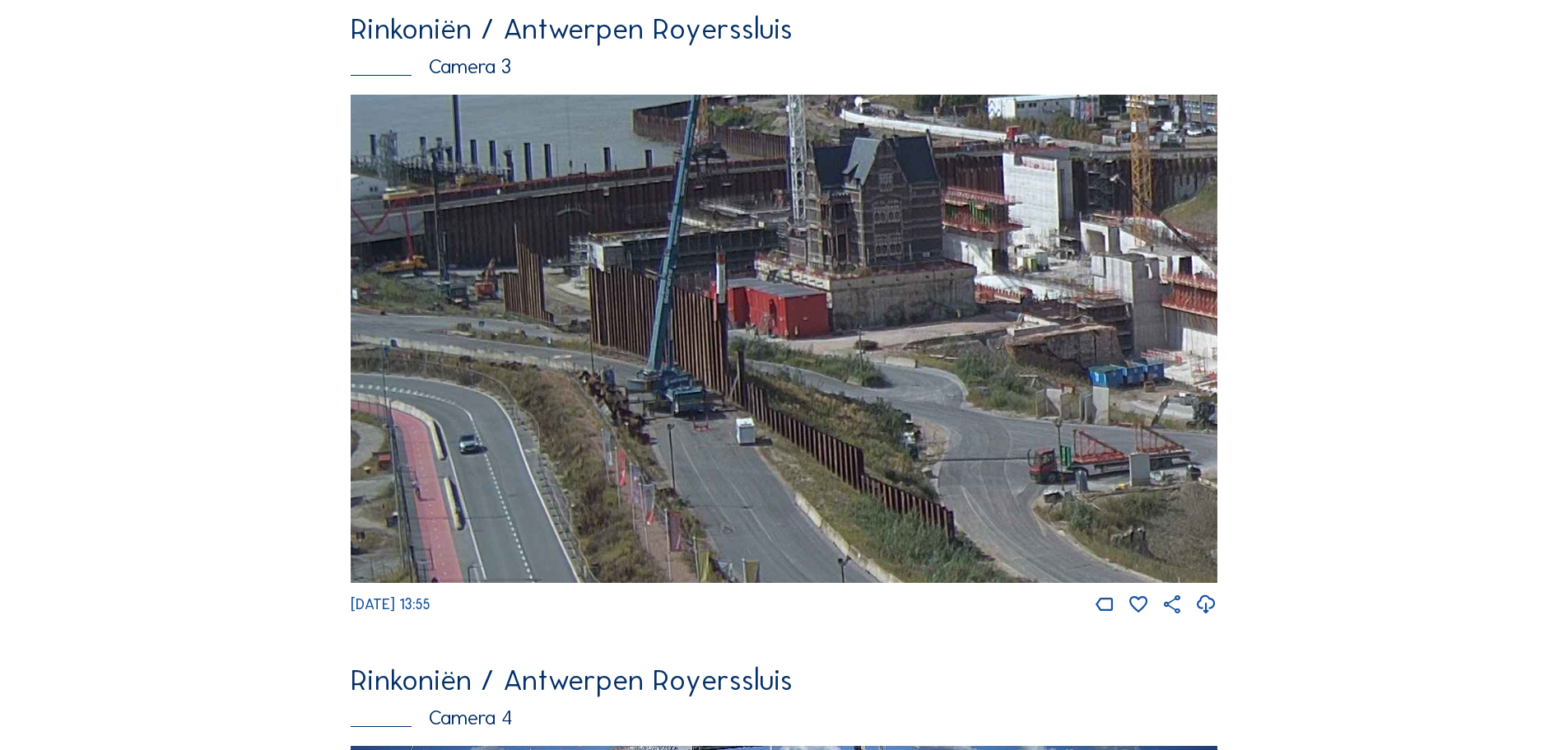
drag, startPoint x: 805, startPoint y: 379, endPoint x: 1124, endPoint y: 492, distance: 338.4
click at [1124, 492] on img at bounding box center [784, 339] width 866 height 488
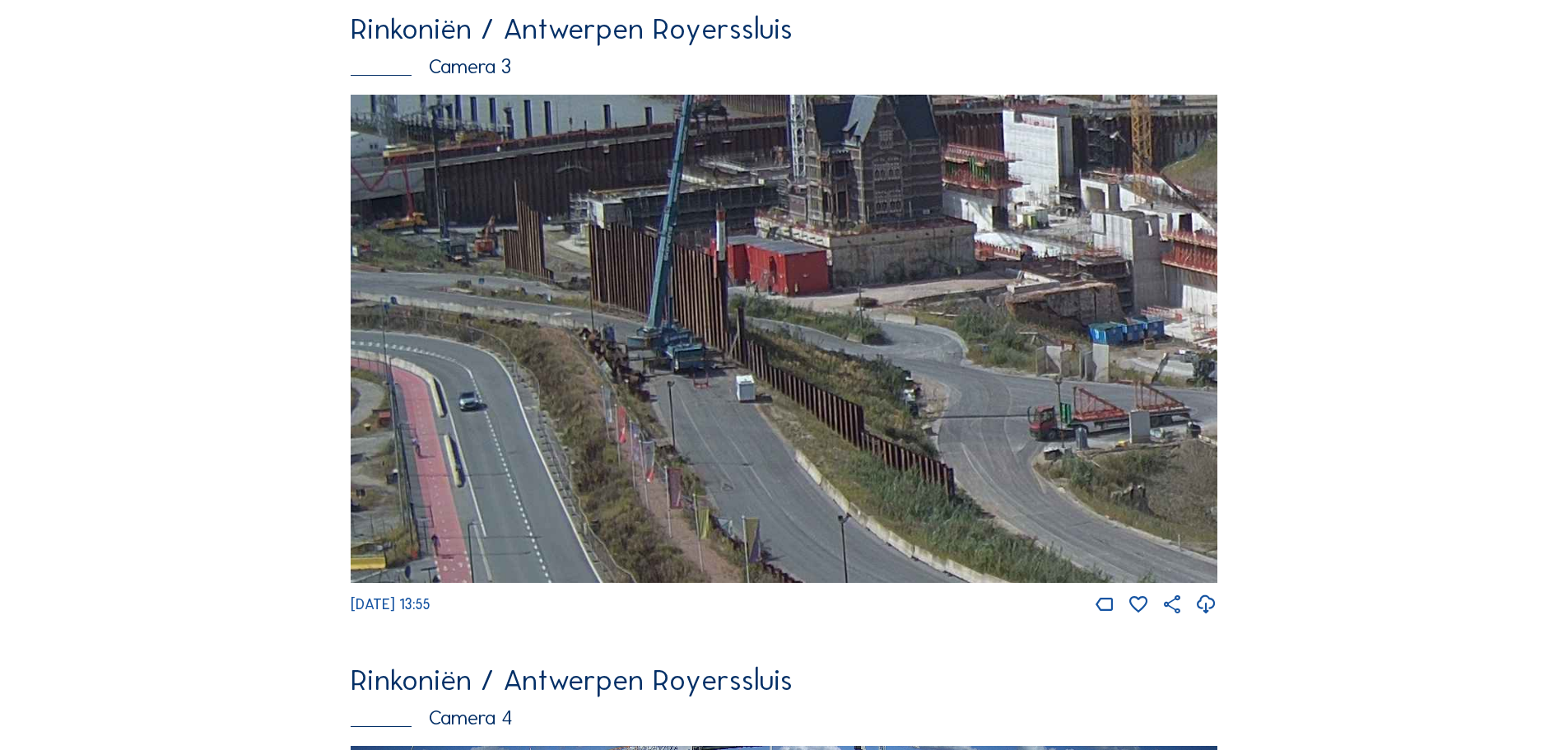
drag, startPoint x: 741, startPoint y: 423, endPoint x: 990, endPoint y: 385, distance: 251.9
click at [816, 378] on img at bounding box center [784, 339] width 866 height 488
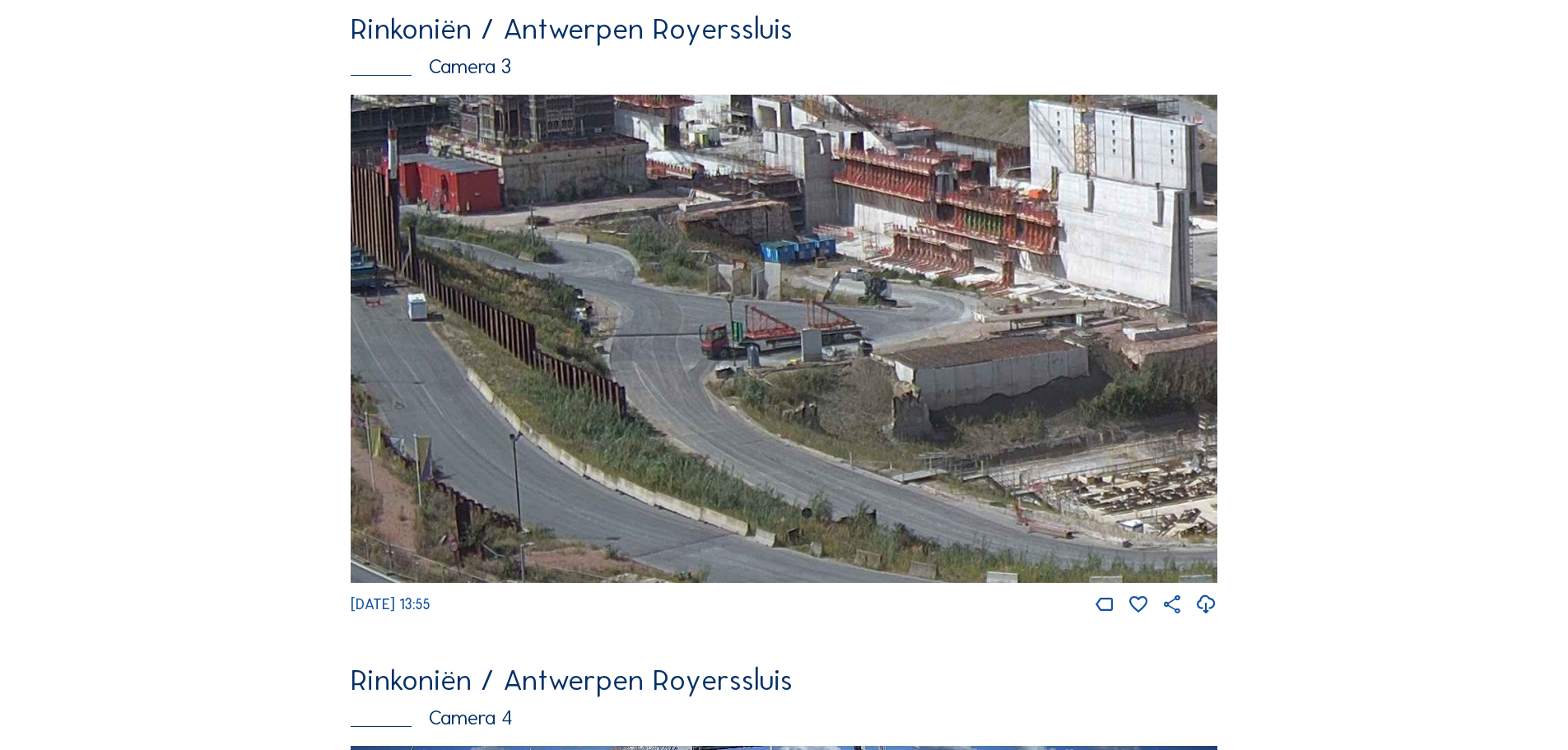
drag, startPoint x: 1109, startPoint y: 292, endPoint x: 780, endPoint y: 213, distance: 338.4
click at [780, 213] on img at bounding box center [784, 339] width 866 height 488
